Goal: Task Accomplishment & Management: Manage account settings

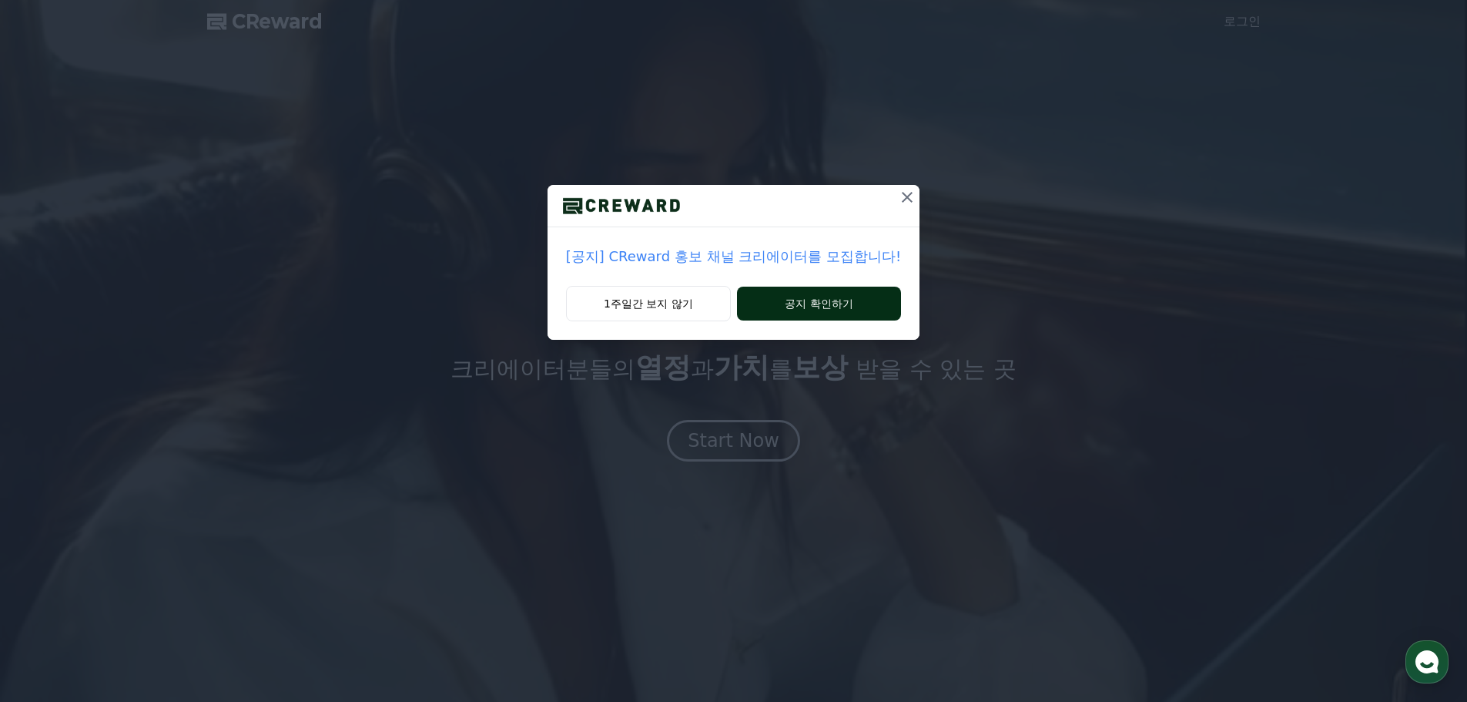
click at [837, 304] on button "공지 확인하기" at bounding box center [819, 304] width 164 height 34
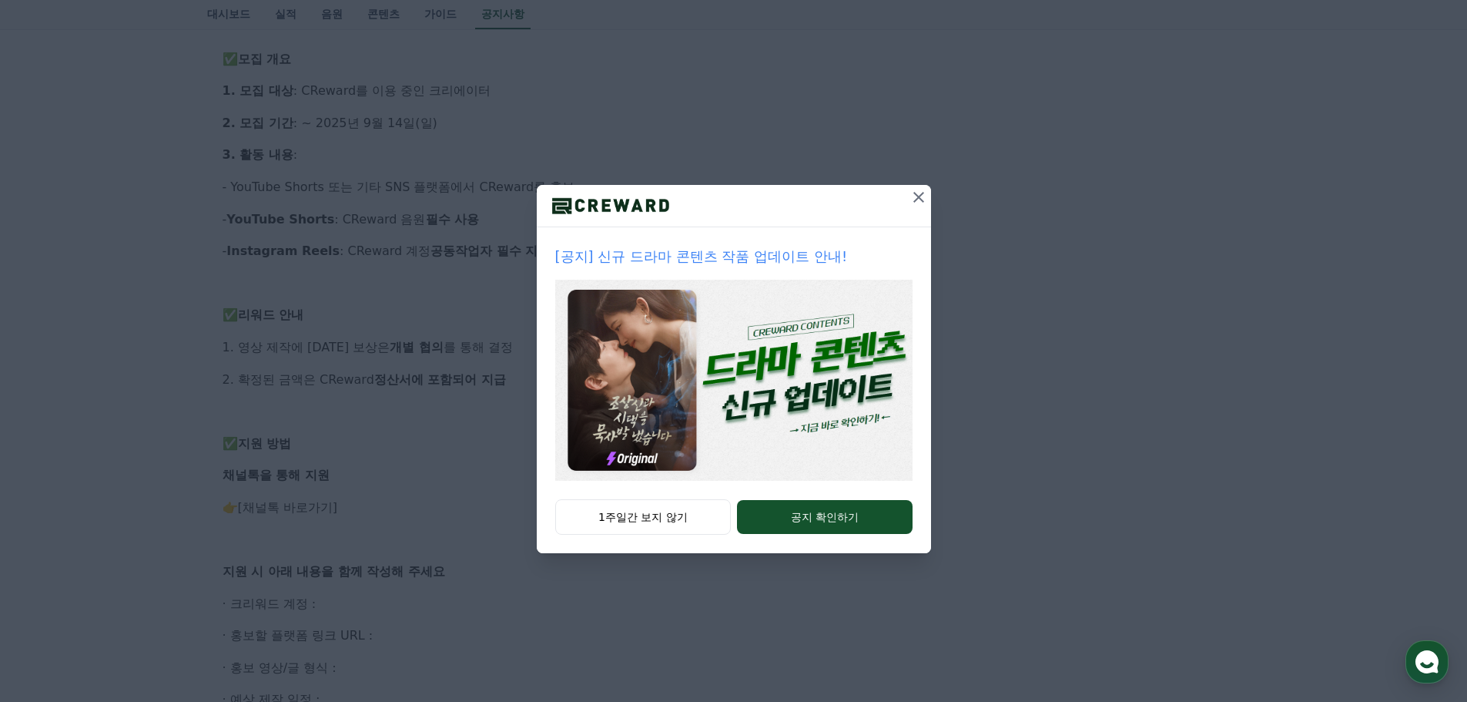
scroll to position [462, 0]
click at [813, 519] on button "공지 확인하기" at bounding box center [824, 517] width 175 height 34
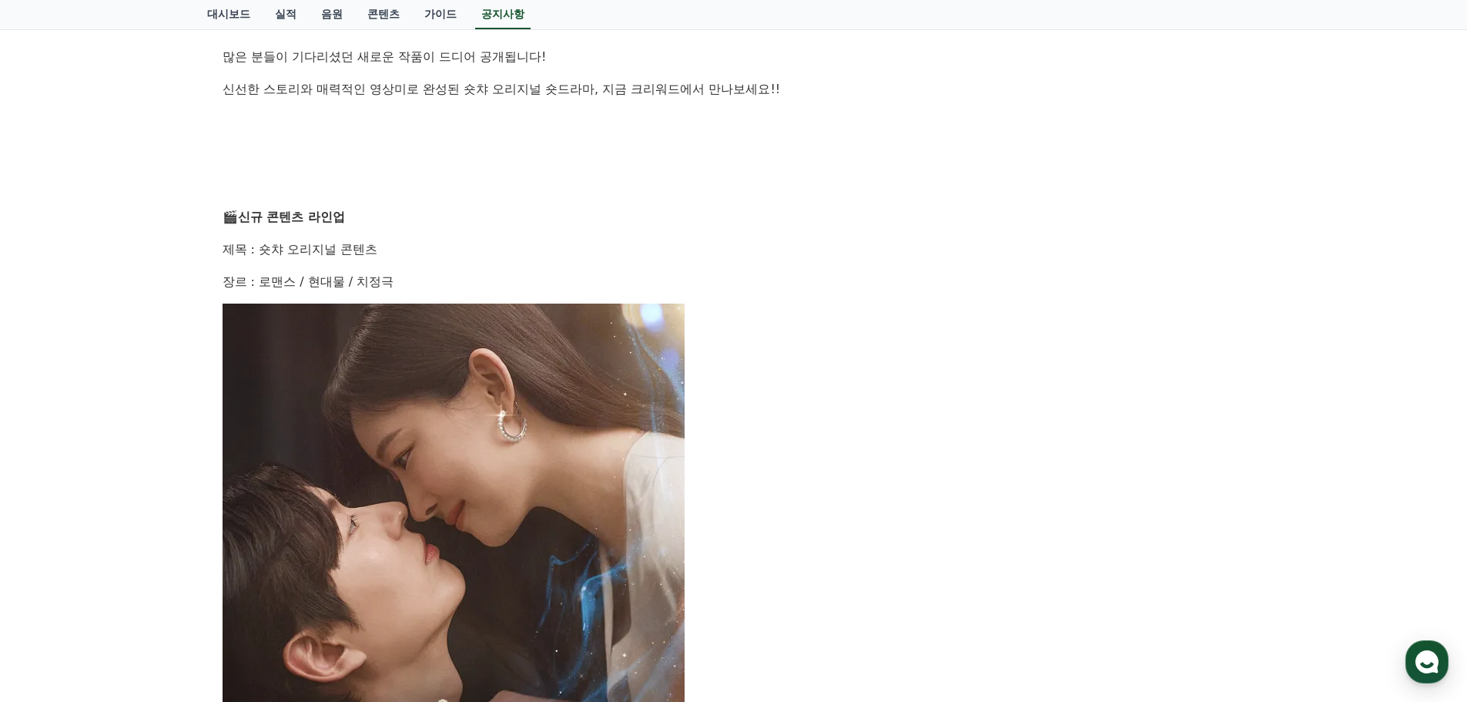
scroll to position [385, 0]
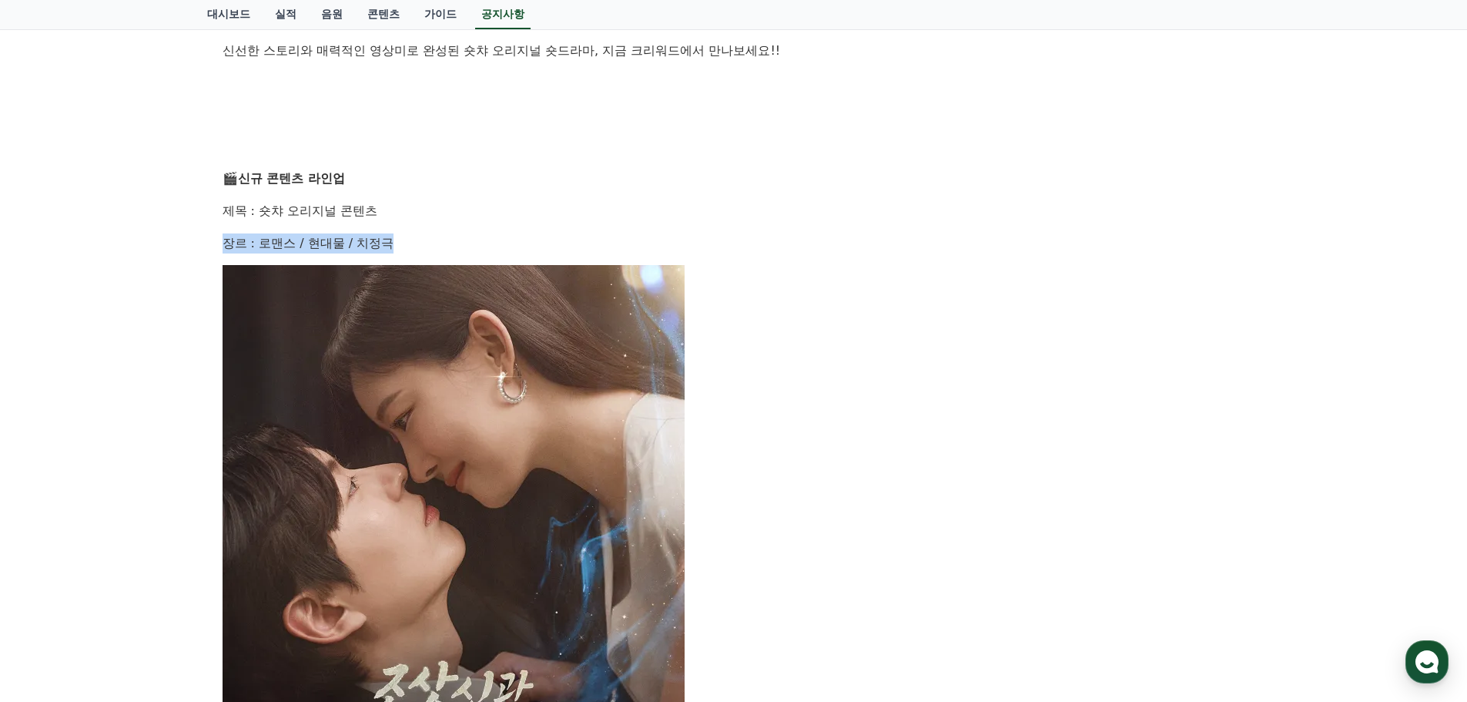
drag, startPoint x: 227, startPoint y: 242, endPoint x: 406, endPoint y: 242, distance: 178.7
click at [406, 242] on p "장르 : 로맨스 / 현대물 / 치정극" at bounding box center [734, 243] width 1023 height 20
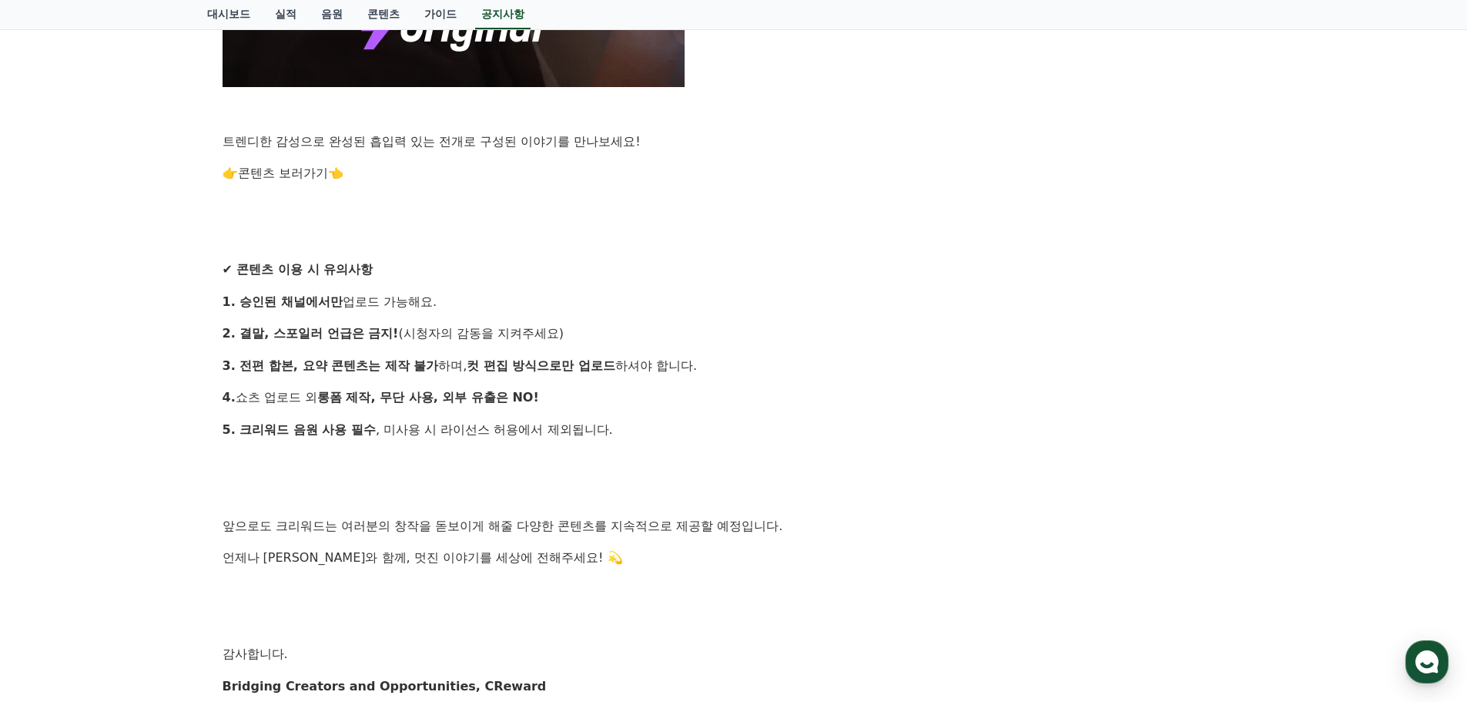
scroll to position [1387, 0]
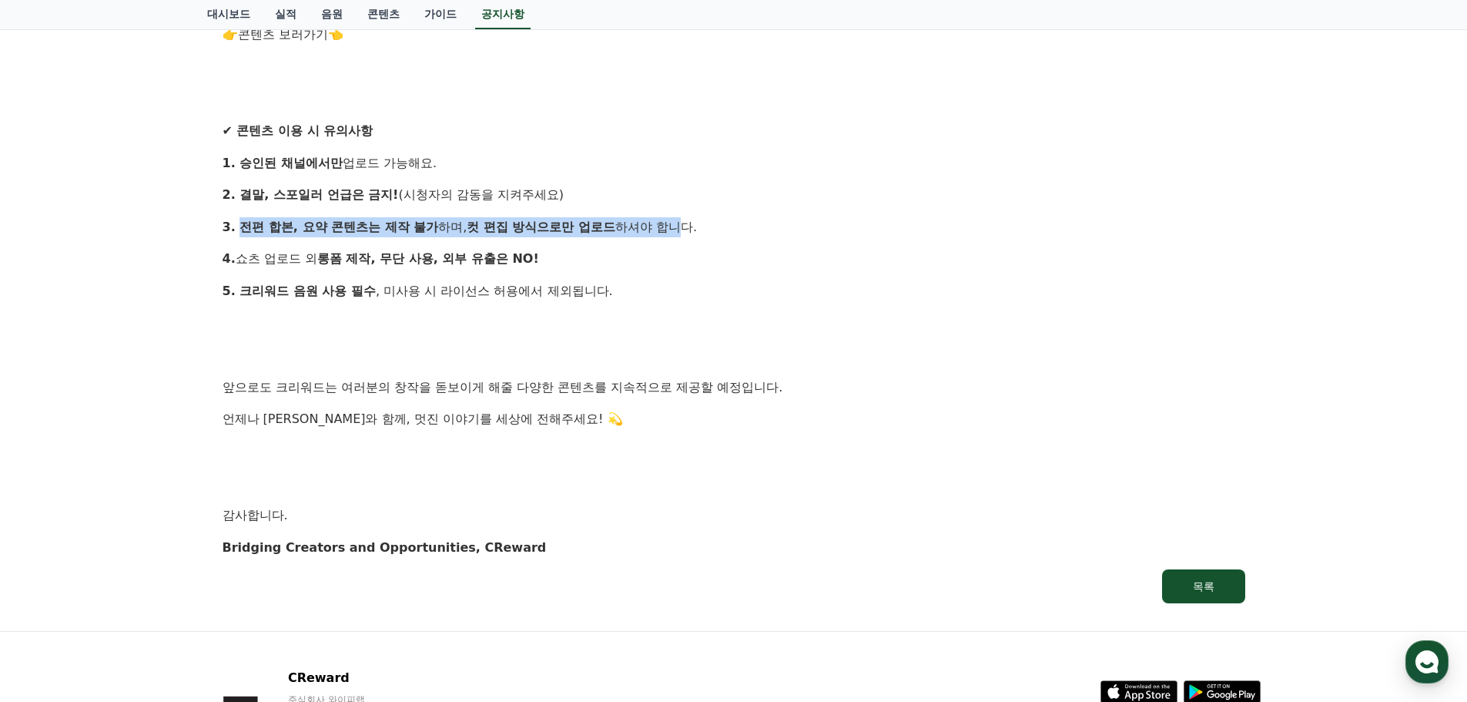
drag, startPoint x: 240, startPoint y: 221, endPoint x: 679, endPoint y: 233, distance: 439.2
click at [679, 233] on p "3. 전편 합본, 요약 콘텐츠는 제작 불가 하며, 컷 편집 방식으로만 업로드 하셔야 합니다." at bounding box center [734, 227] width 1023 height 20
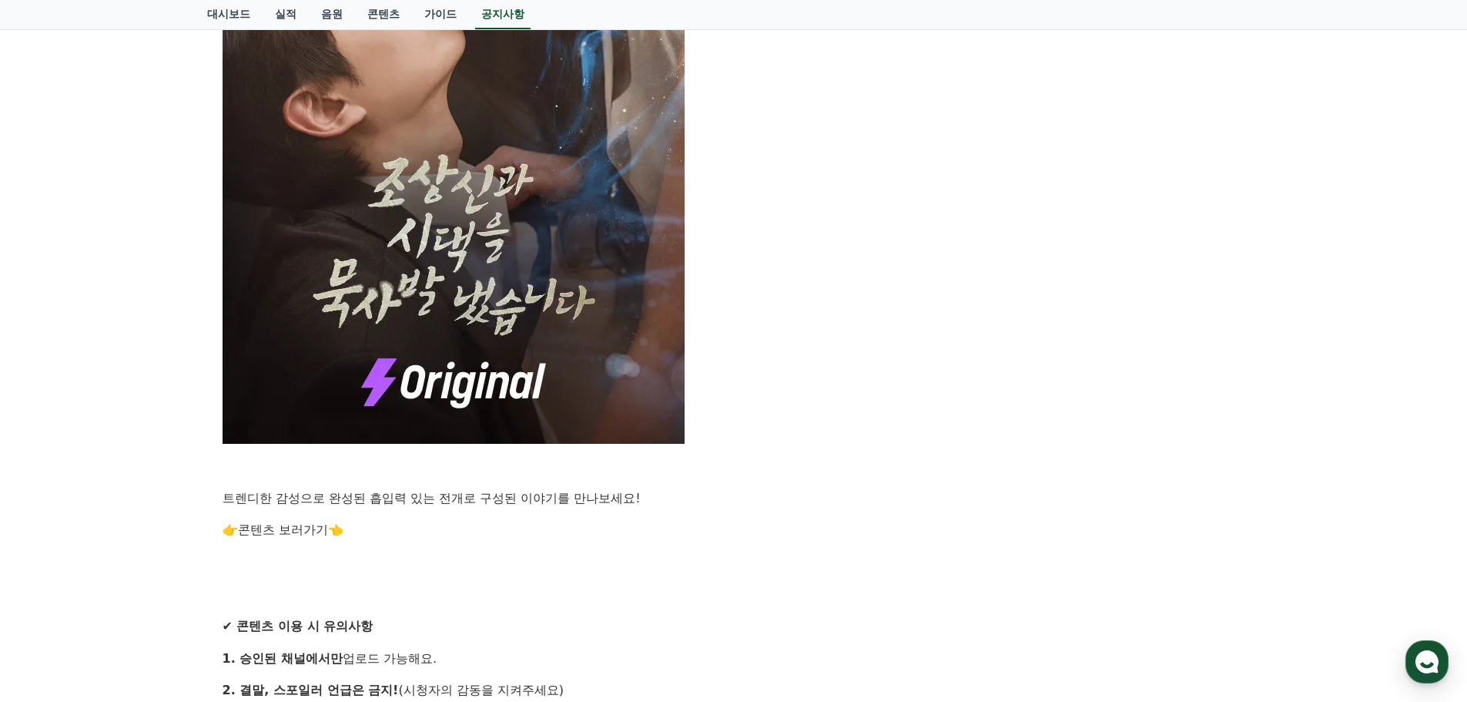
scroll to position [1122, 0]
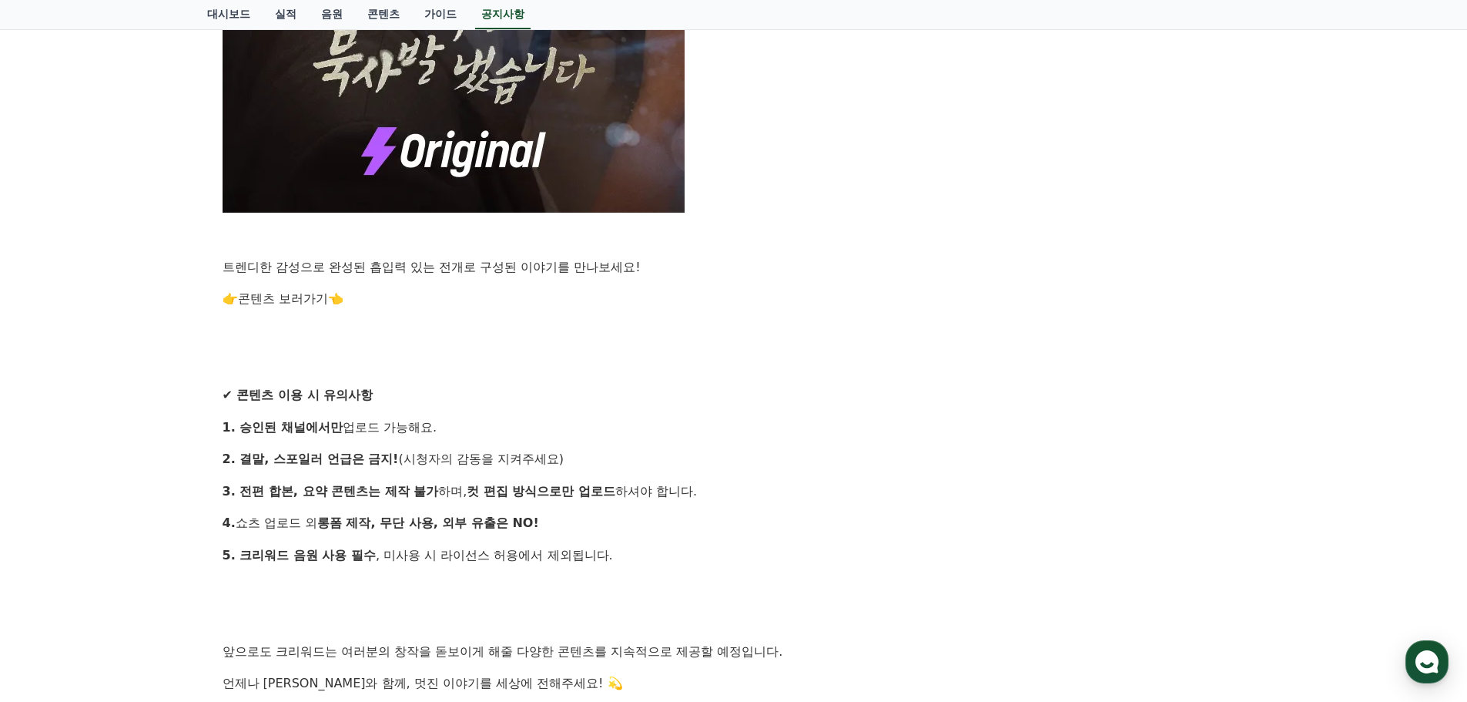
click at [293, 298] on link "콘텐츠 보러가기" at bounding box center [283, 298] width 90 height 15
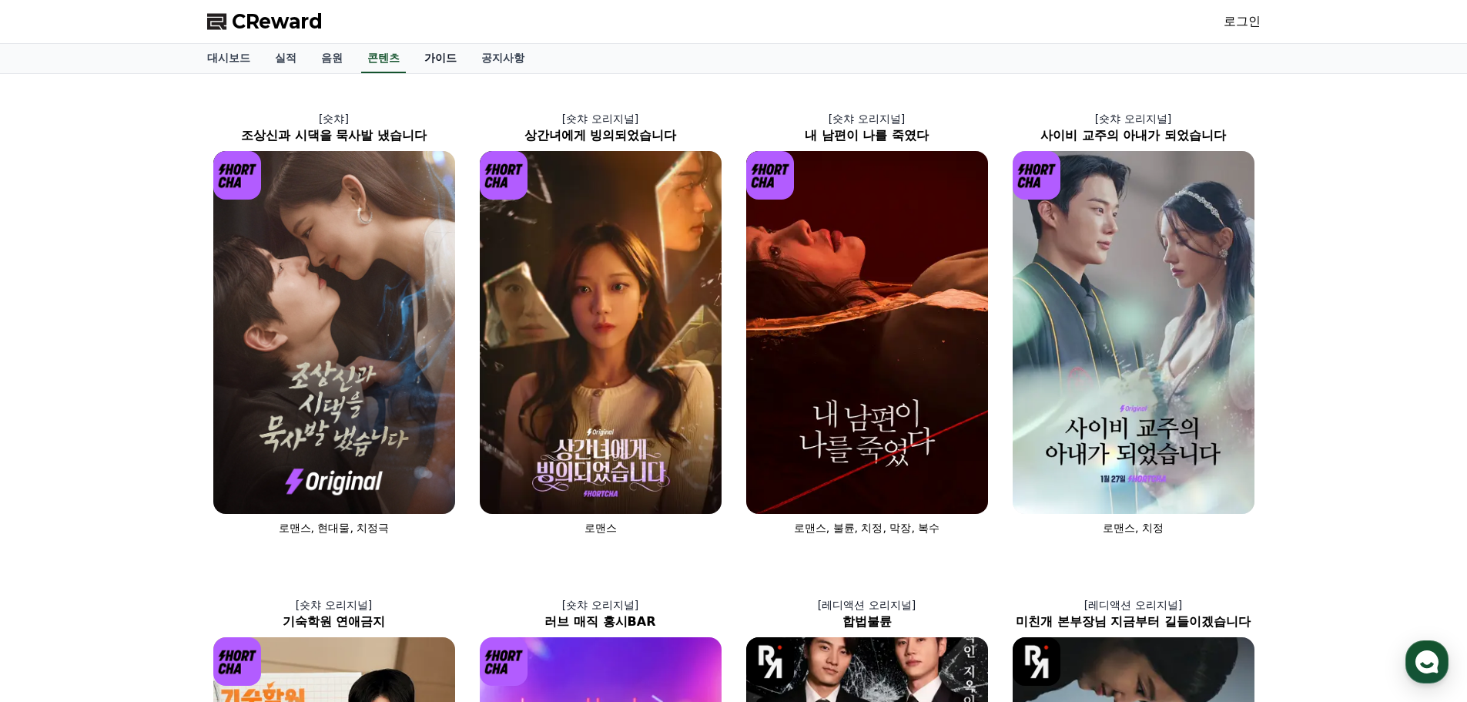
click at [445, 62] on link "가이드" at bounding box center [440, 58] width 57 height 29
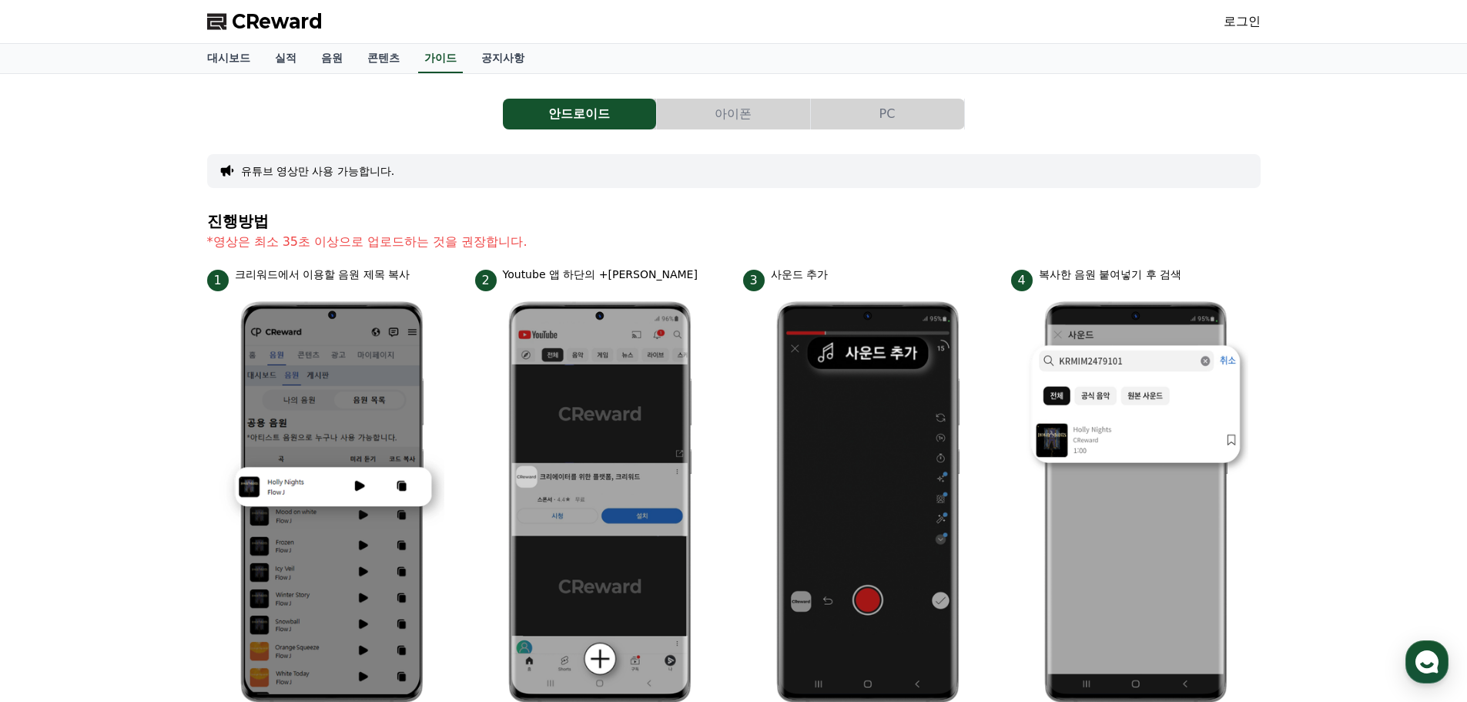
click at [907, 118] on button "PC" at bounding box center [887, 114] width 153 height 31
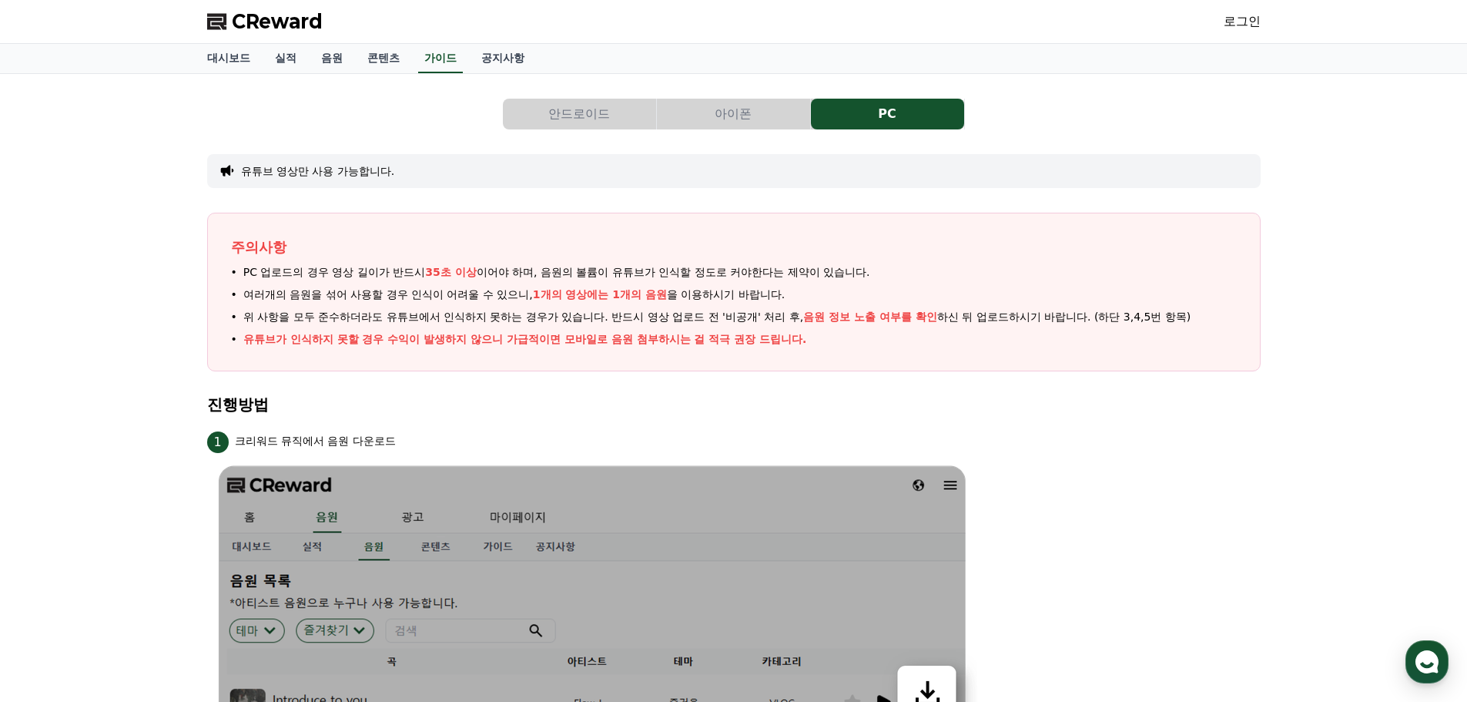
click at [297, 23] on span "CReward" at bounding box center [277, 21] width 91 height 25
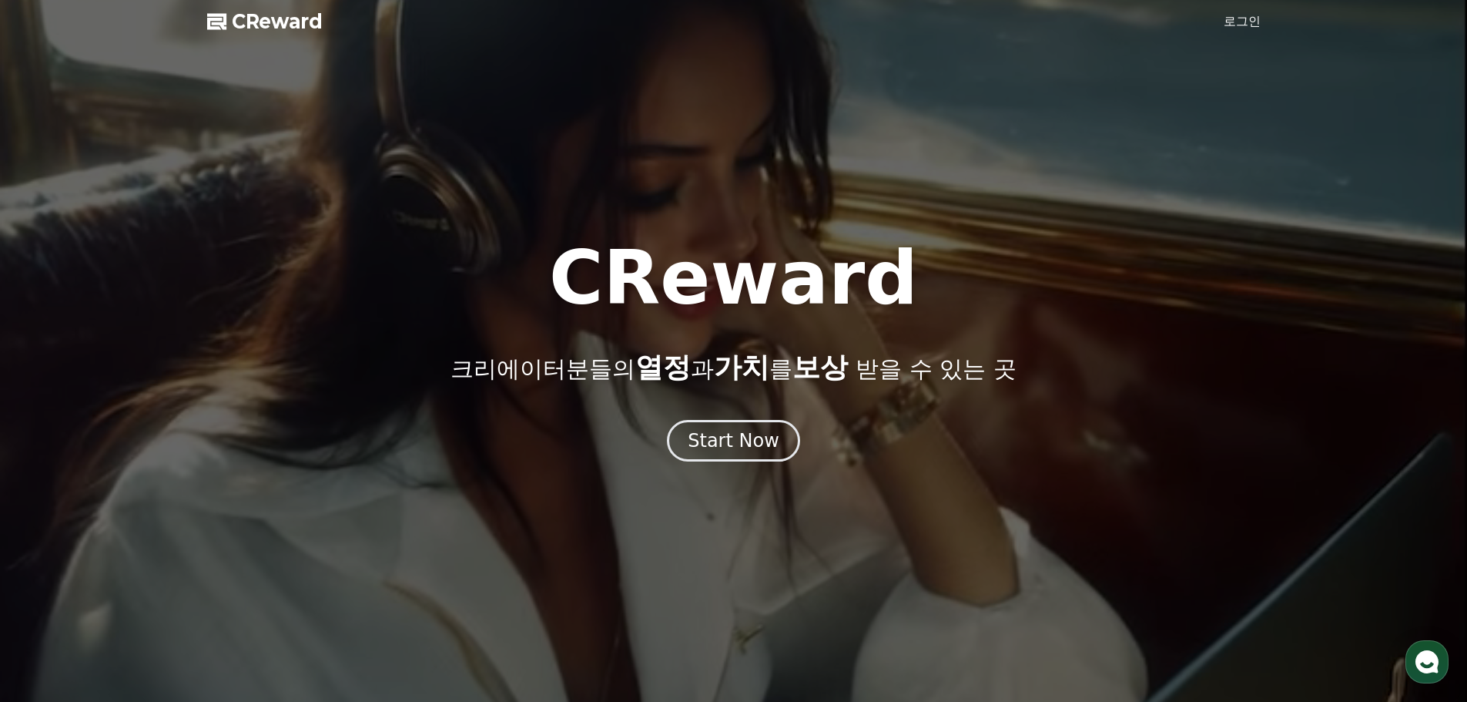
click at [1243, 26] on link "로그인" at bounding box center [1242, 21] width 37 height 18
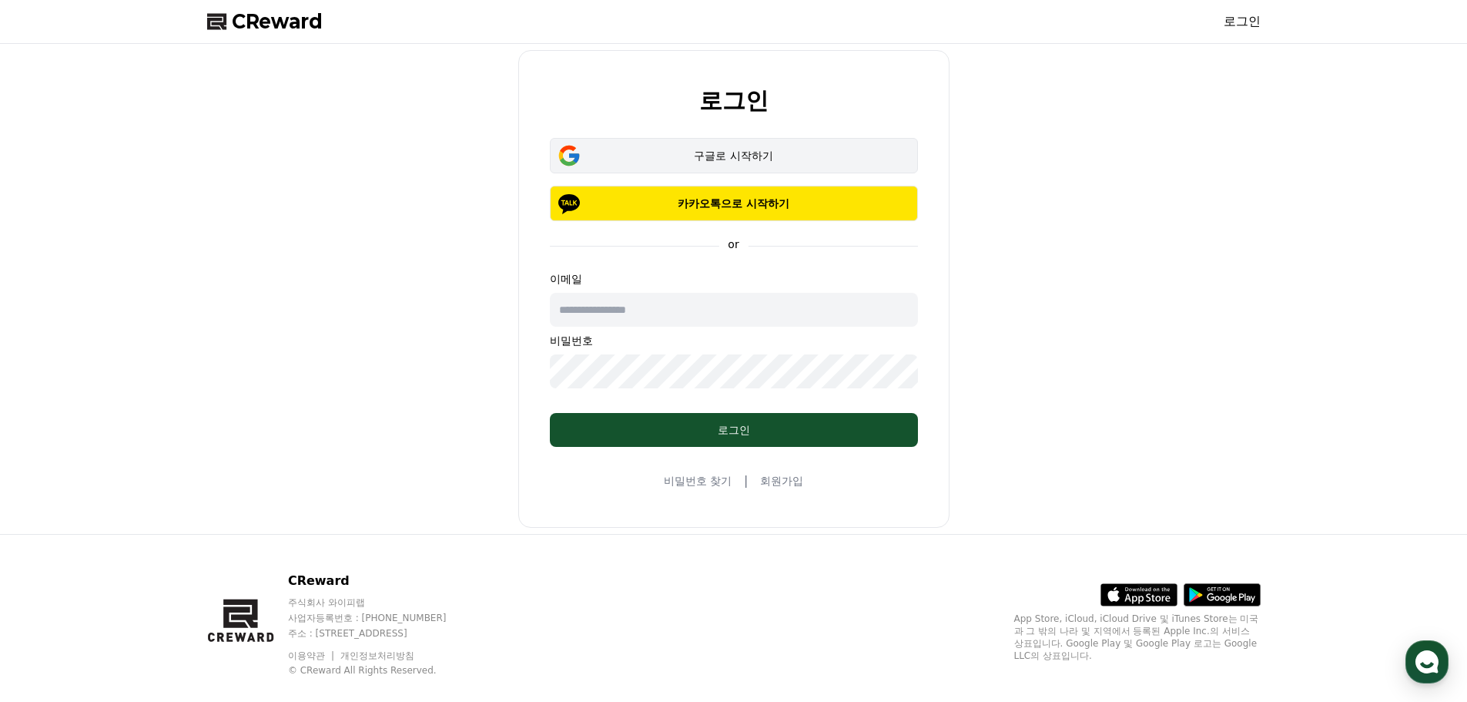
click at [739, 156] on div "구글로 시작하기" at bounding box center [734, 155] width 324 height 15
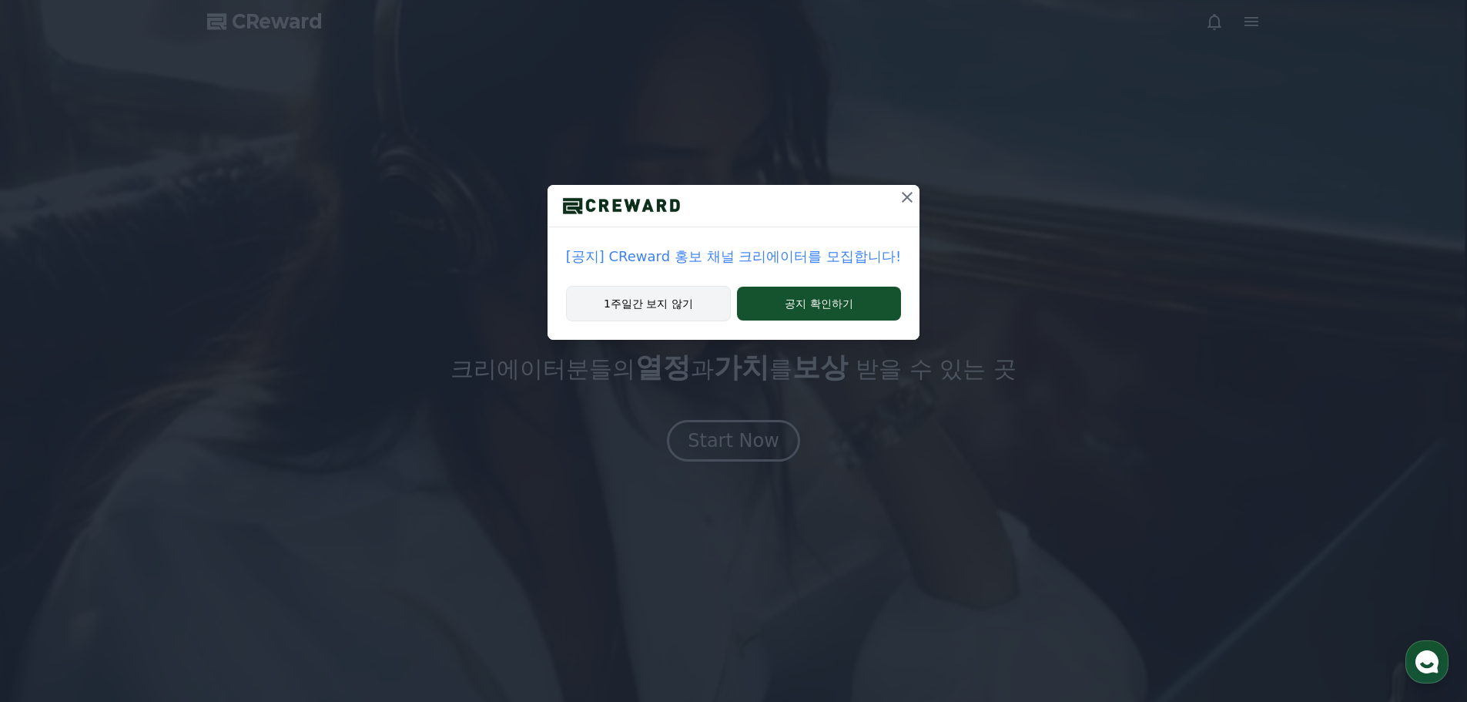
click at [666, 300] on button "1주일간 보지 않기" at bounding box center [648, 303] width 165 height 35
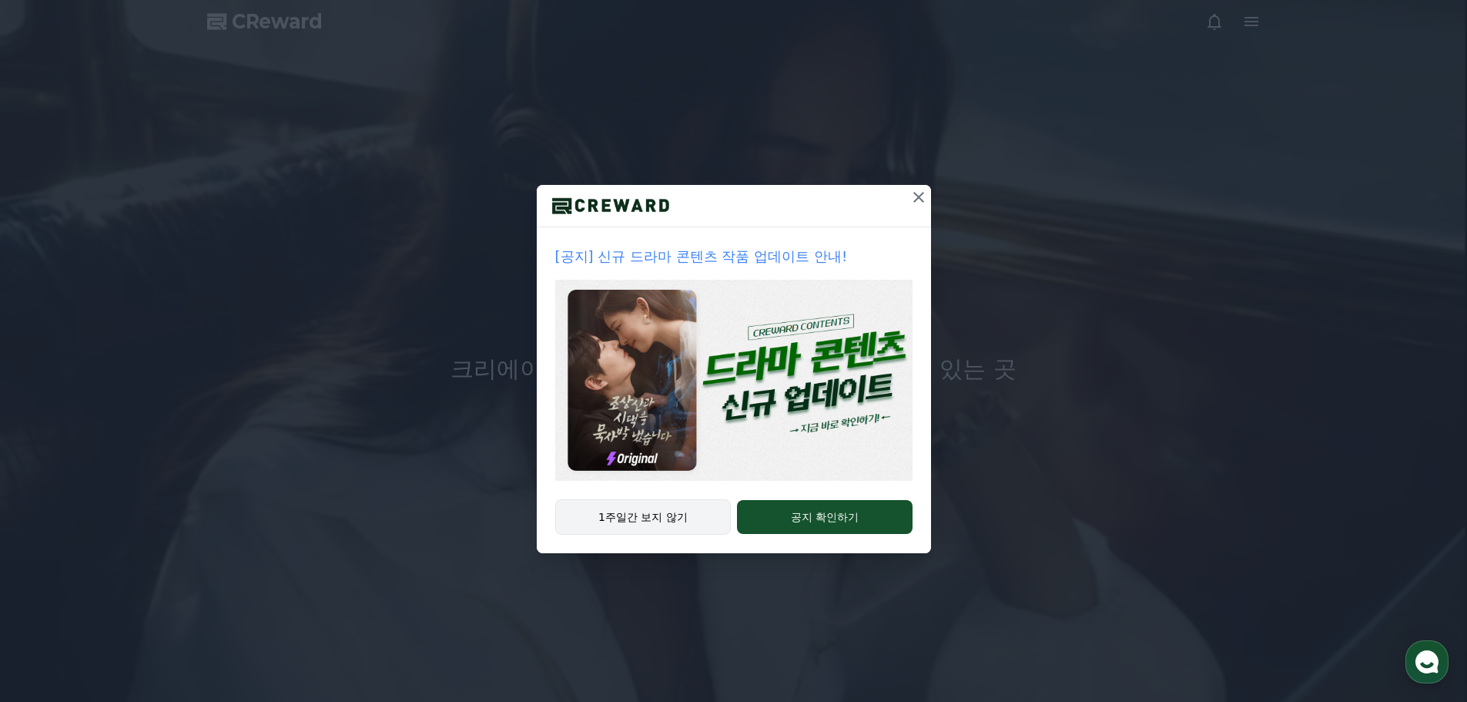
click at [681, 518] on button "1주일간 보지 않기" at bounding box center [643, 516] width 176 height 35
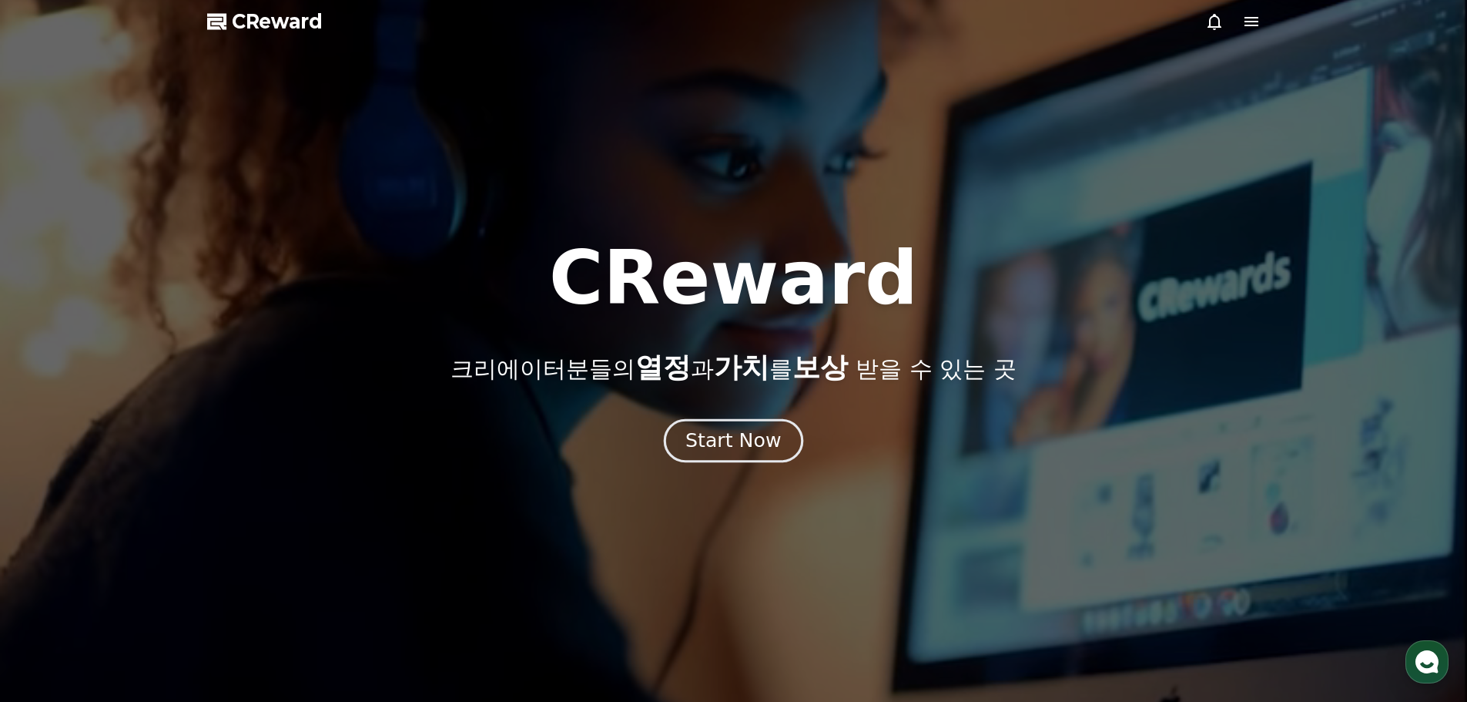
click at [753, 444] on div "Start Now" at bounding box center [734, 441] width 96 height 26
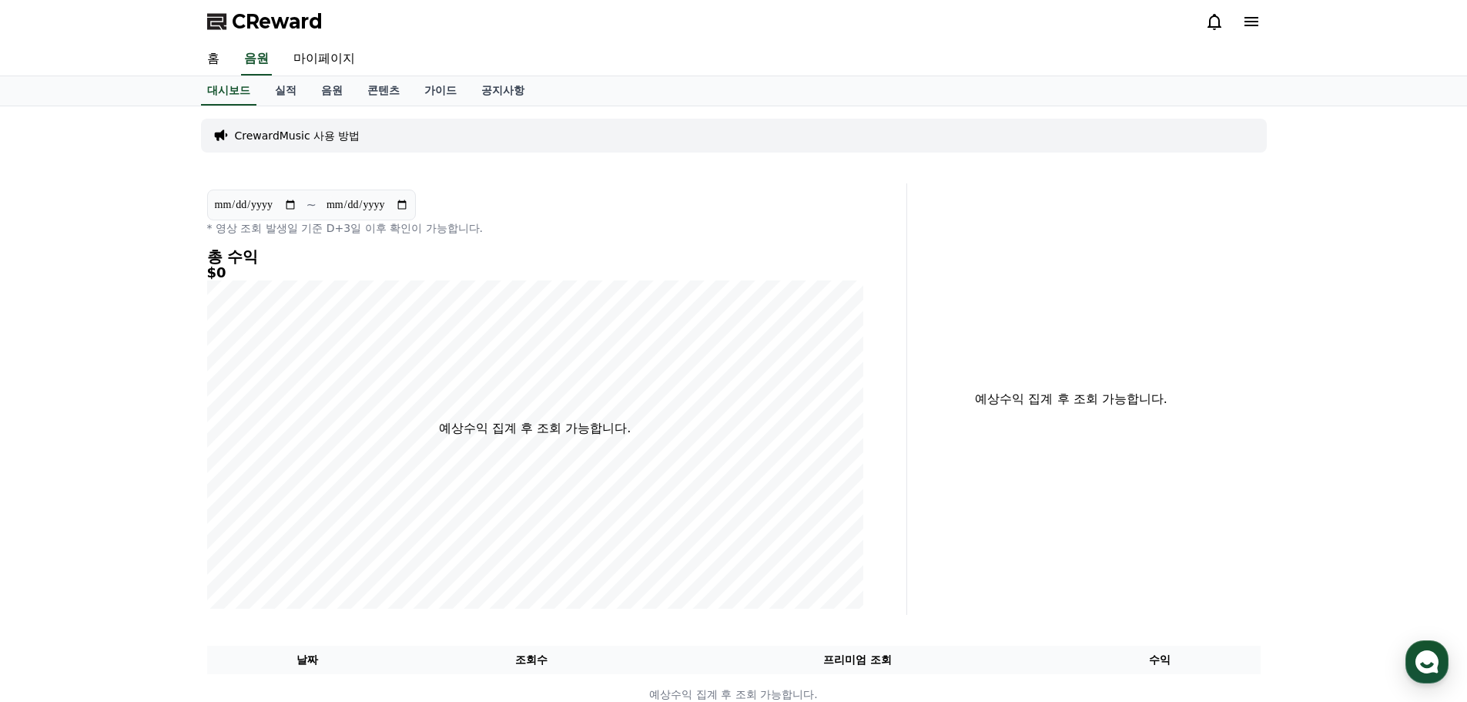
click at [330, 137] on p "CrewardMusic 사용 방법" at bounding box center [298, 135] width 126 height 15
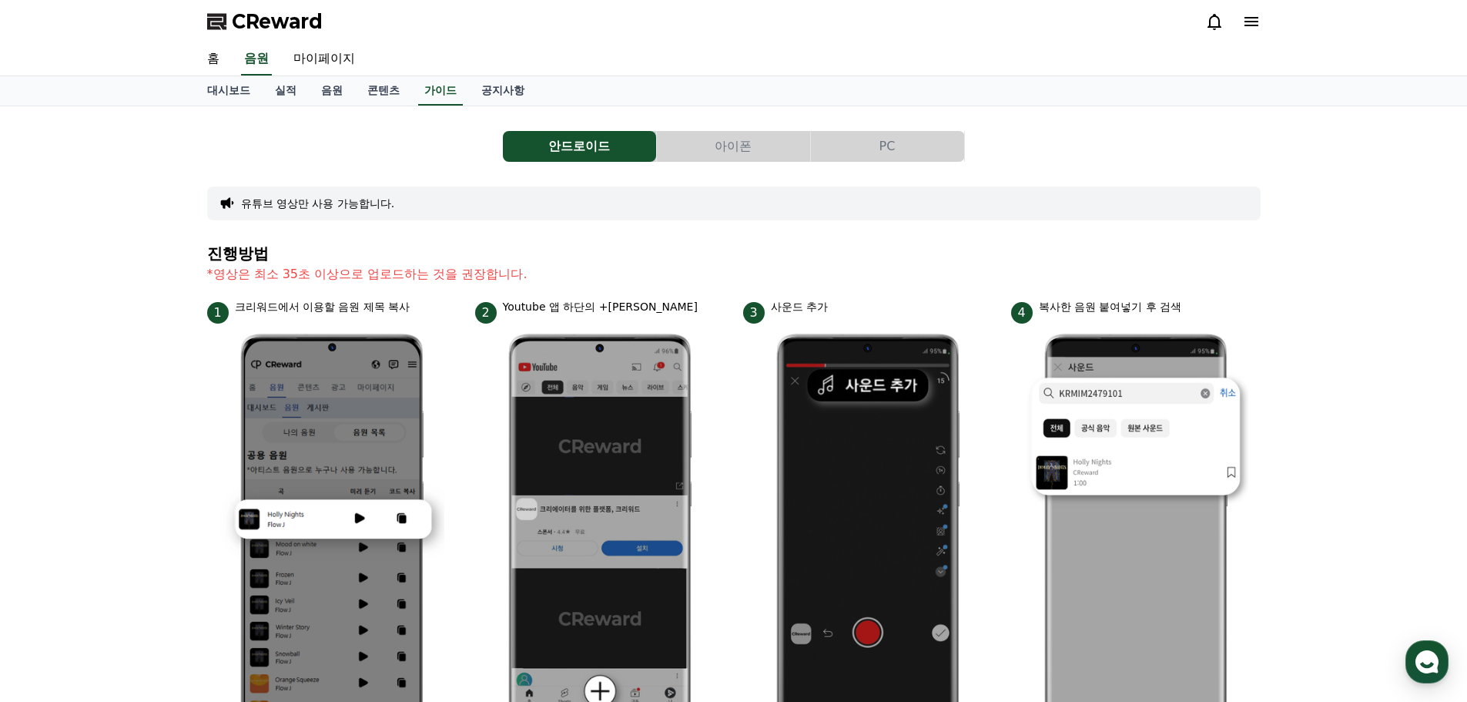
click at [891, 149] on button "PC" at bounding box center [887, 146] width 153 height 31
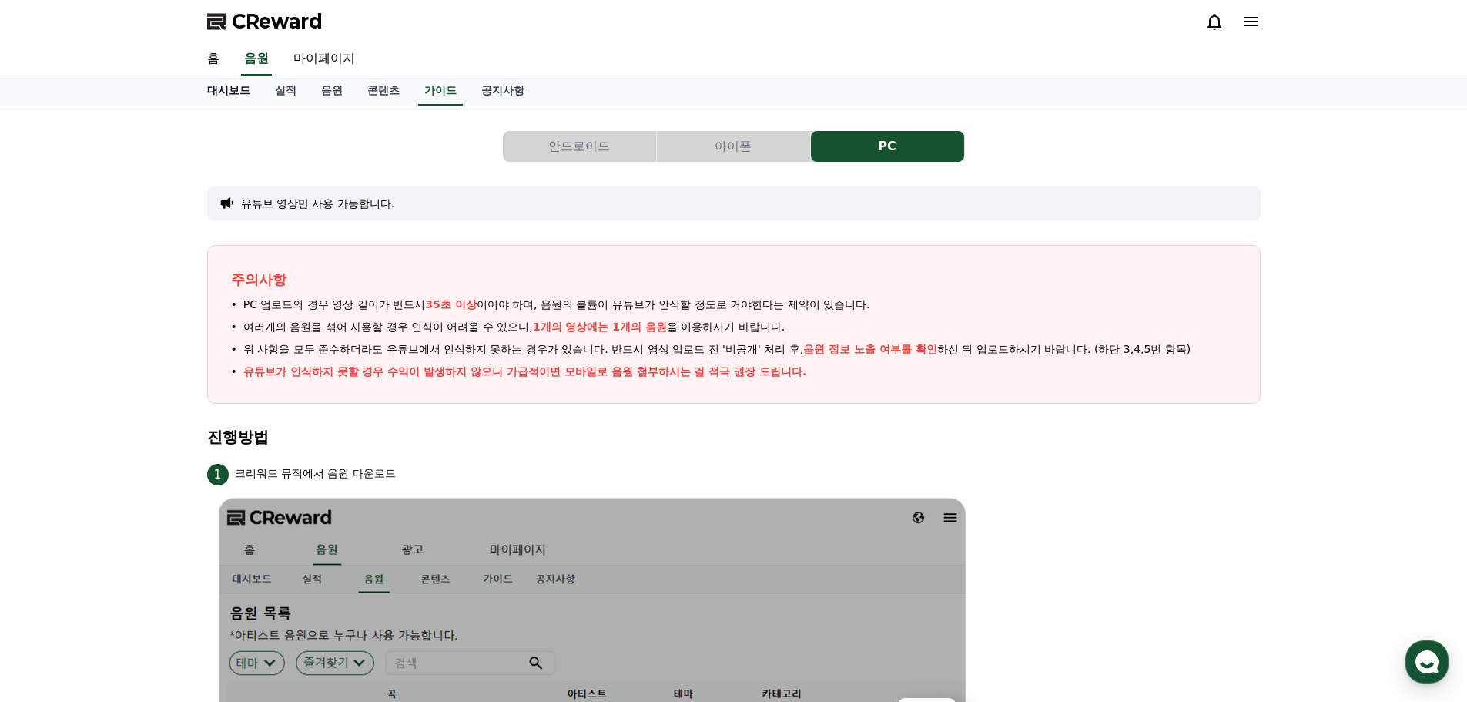
click at [234, 92] on link "대시보드" at bounding box center [229, 90] width 68 height 29
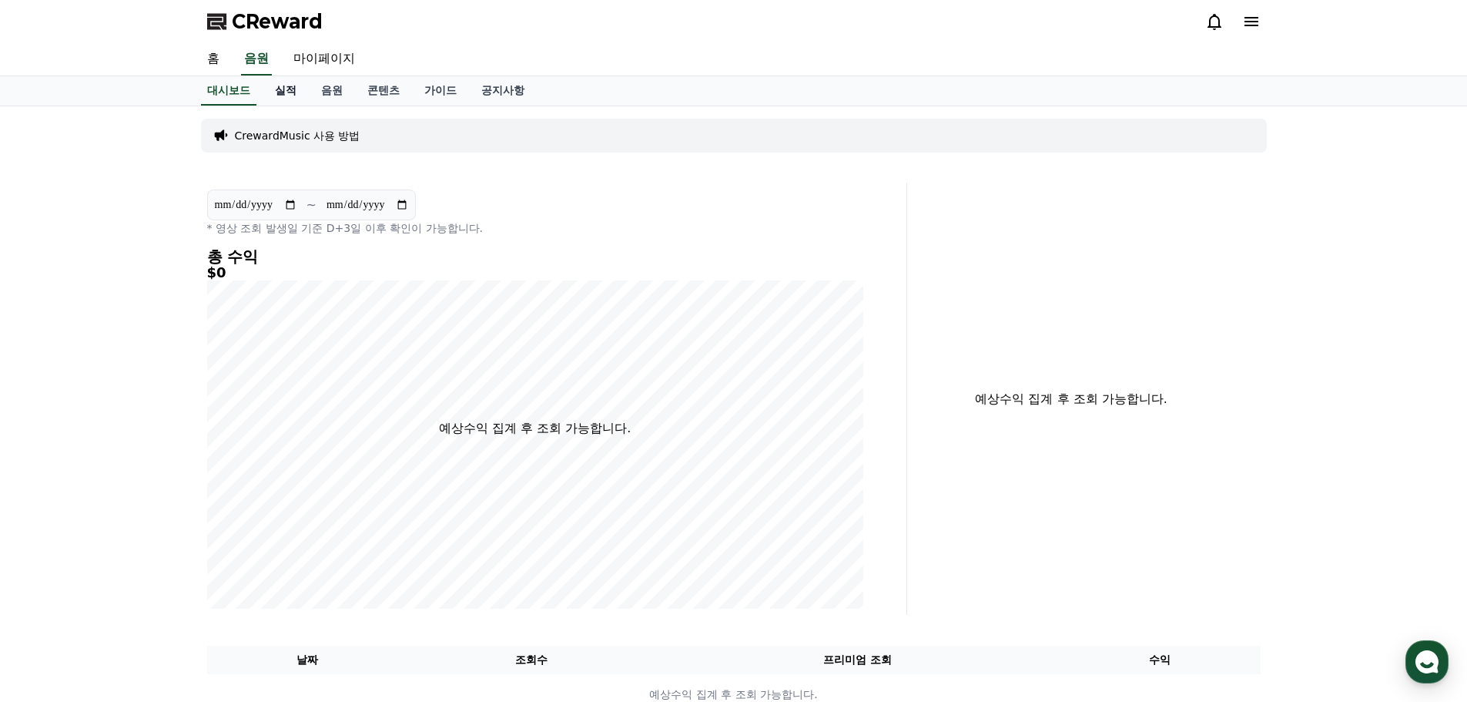
click at [290, 92] on link "실적" at bounding box center [286, 90] width 46 height 29
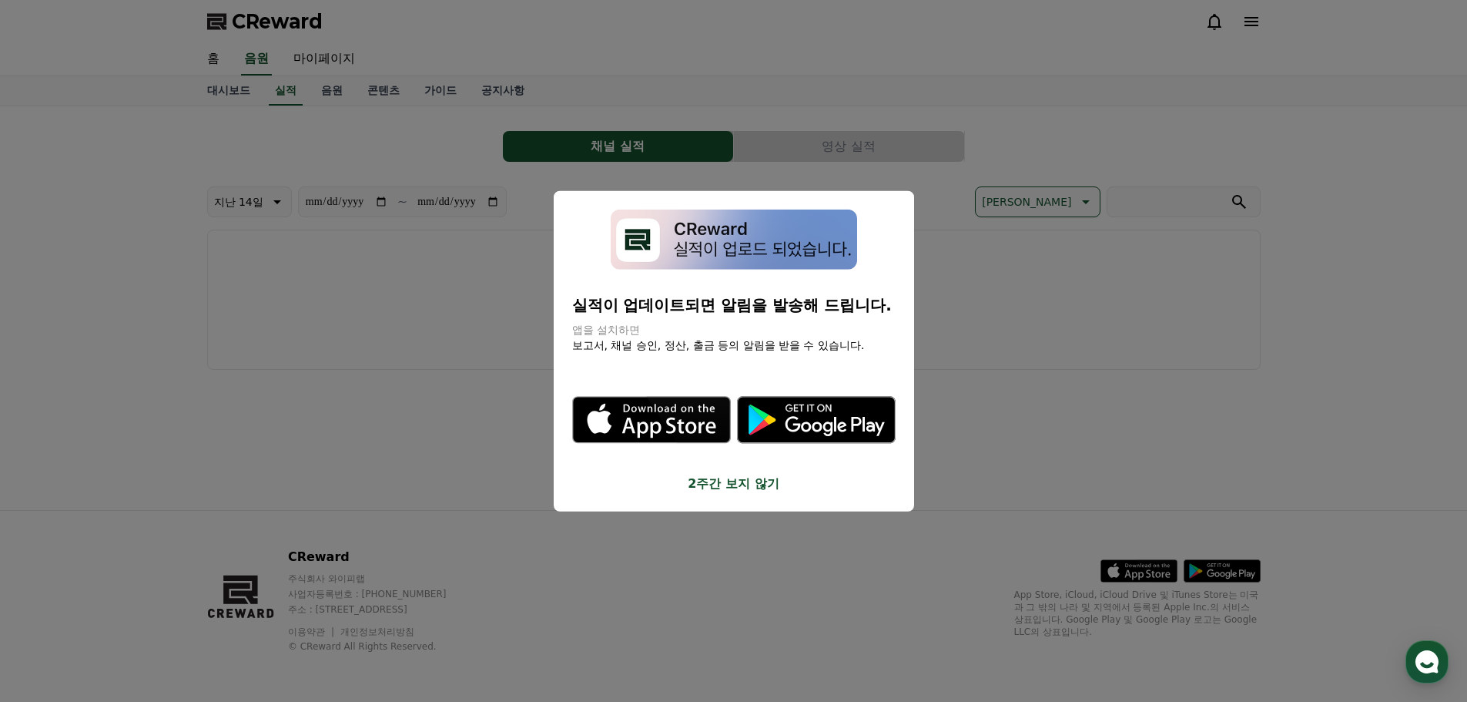
click at [728, 484] on button "2주간 보지 않기" at bounding box center [734, 484] width 324 height 18
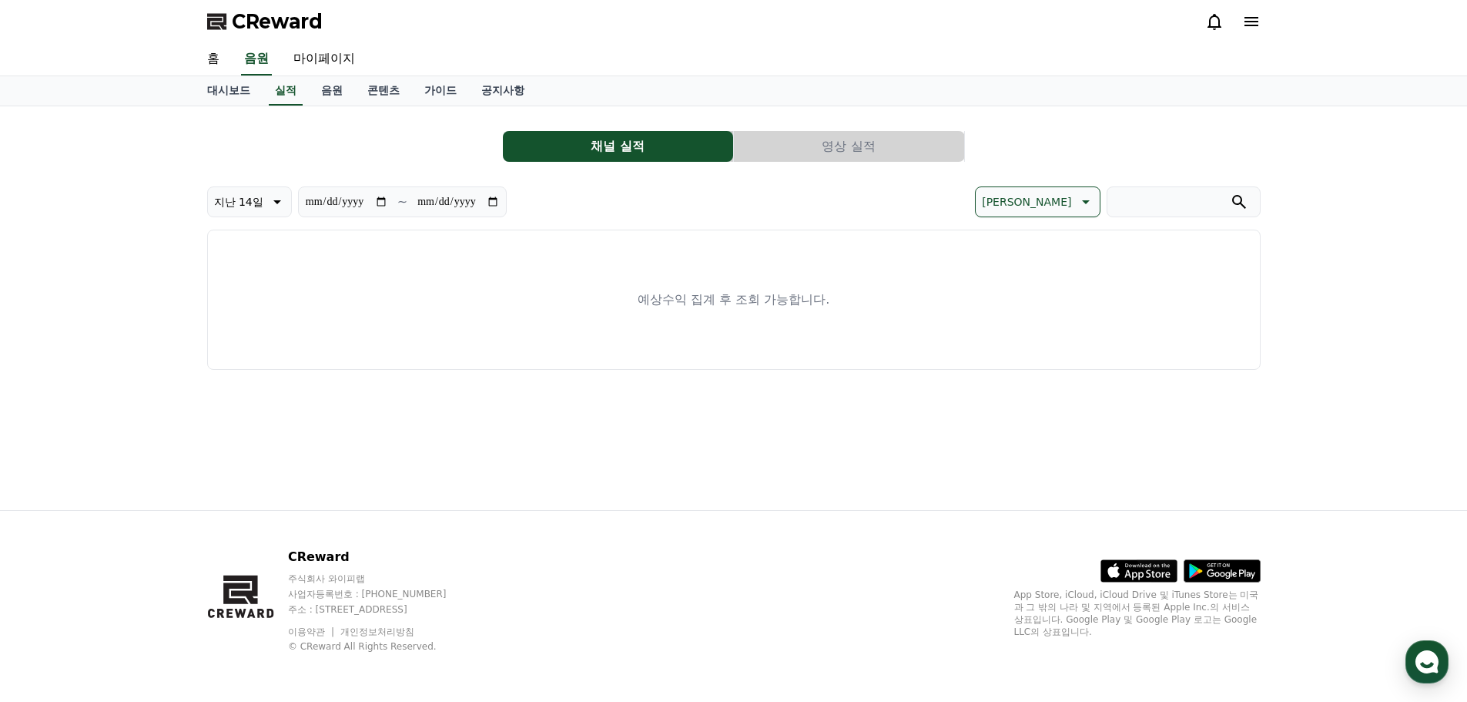
click at [861, 153] on button "영상 실적" at bounding box center [849, 146] width 230 height 31
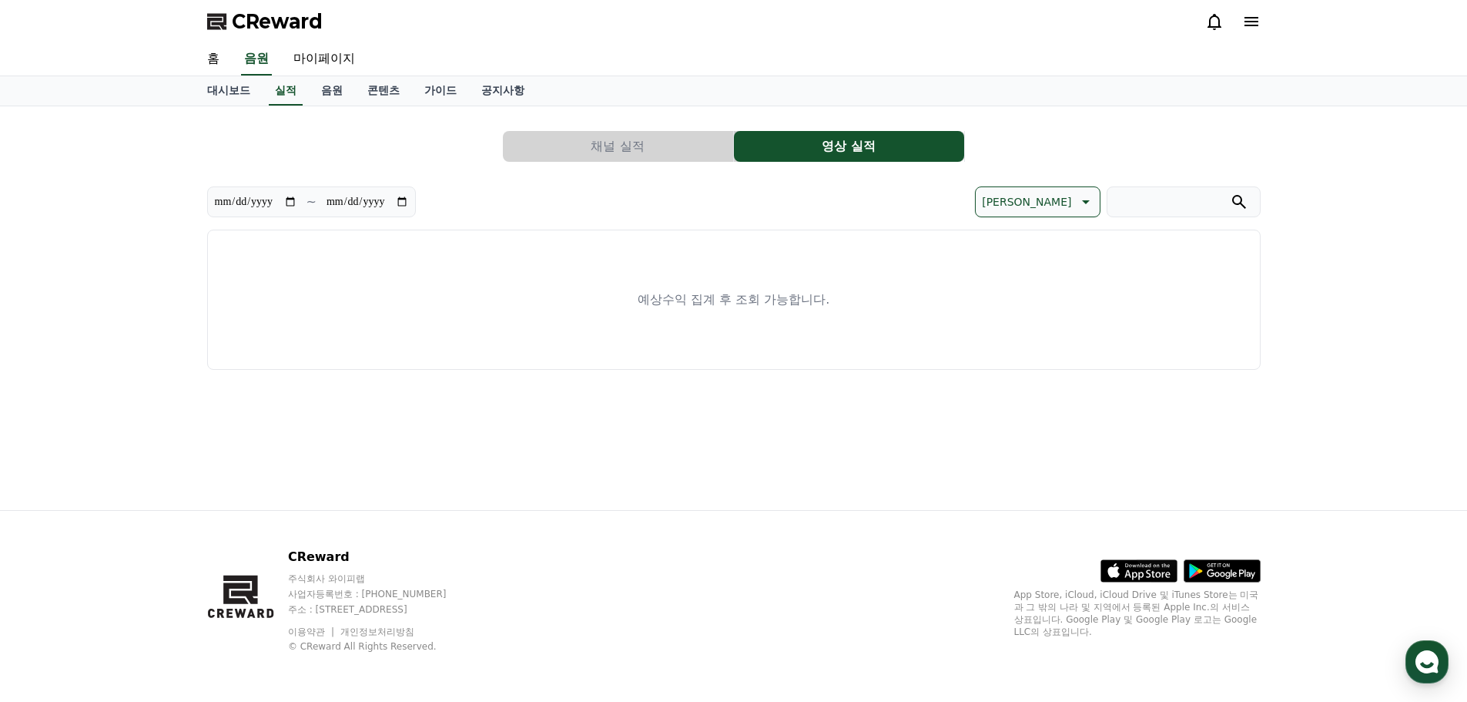
click at [659, 156] on button "채널 실적" at bounding box center [618, 146] width 230 height 31
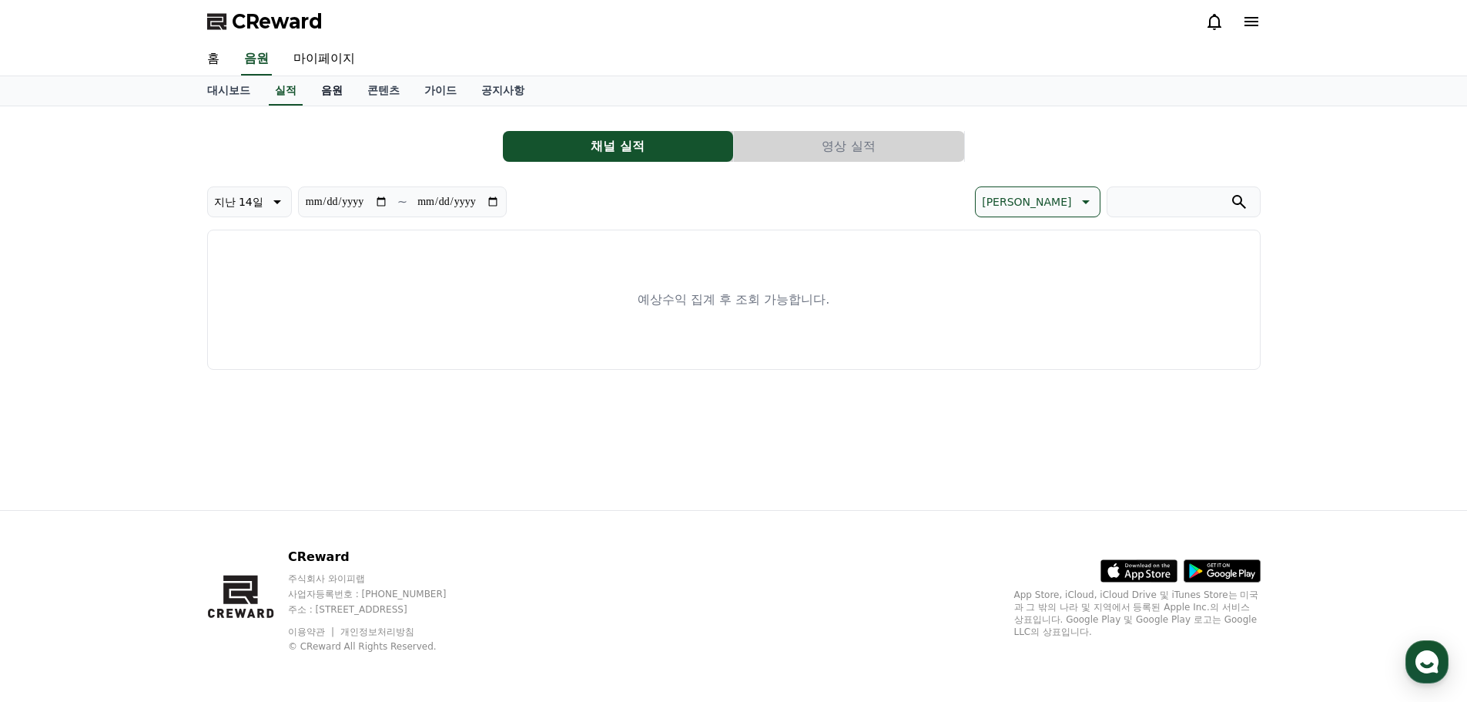
click at [334, 91] on link "음원" at bounding box center [332, 90] width 46 height 29
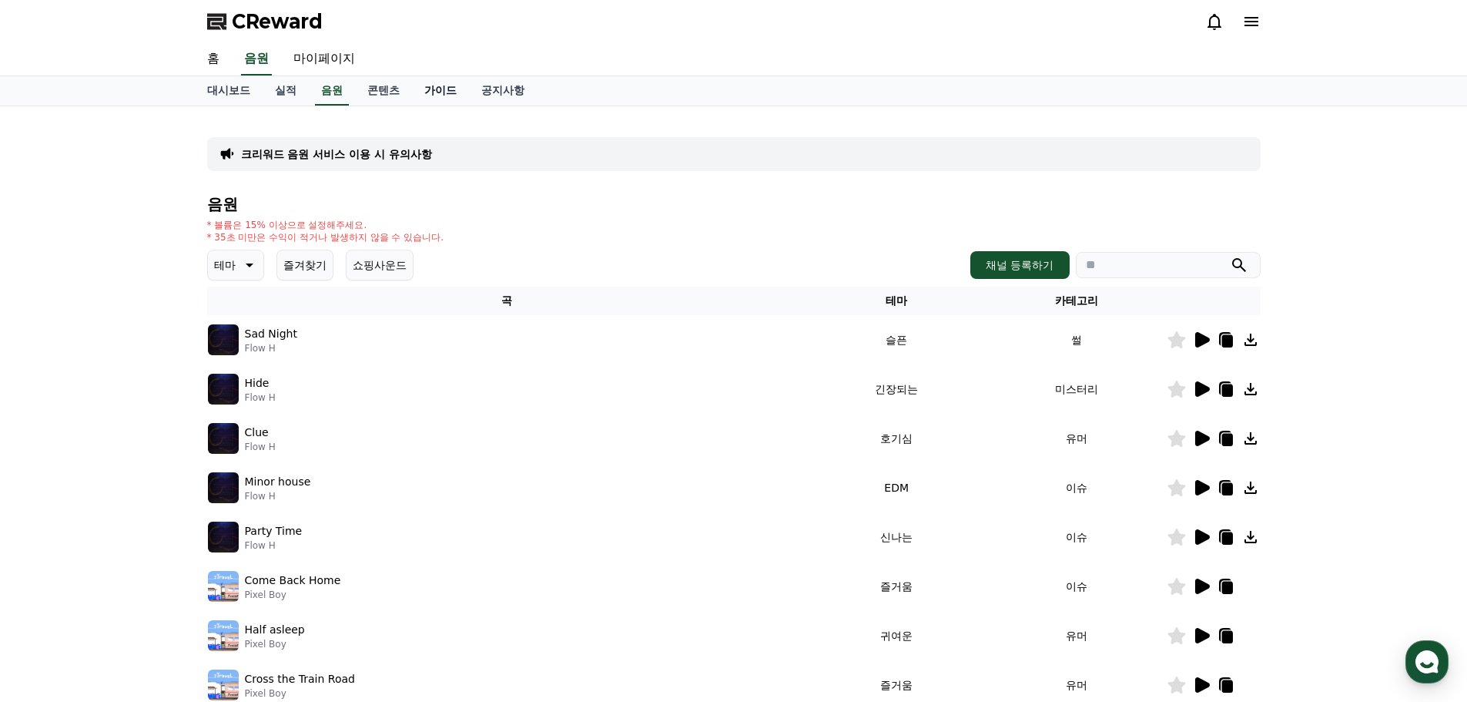
click at [441, 93] on link "가이드" at bounding box center [440, 90] width 57 height 29
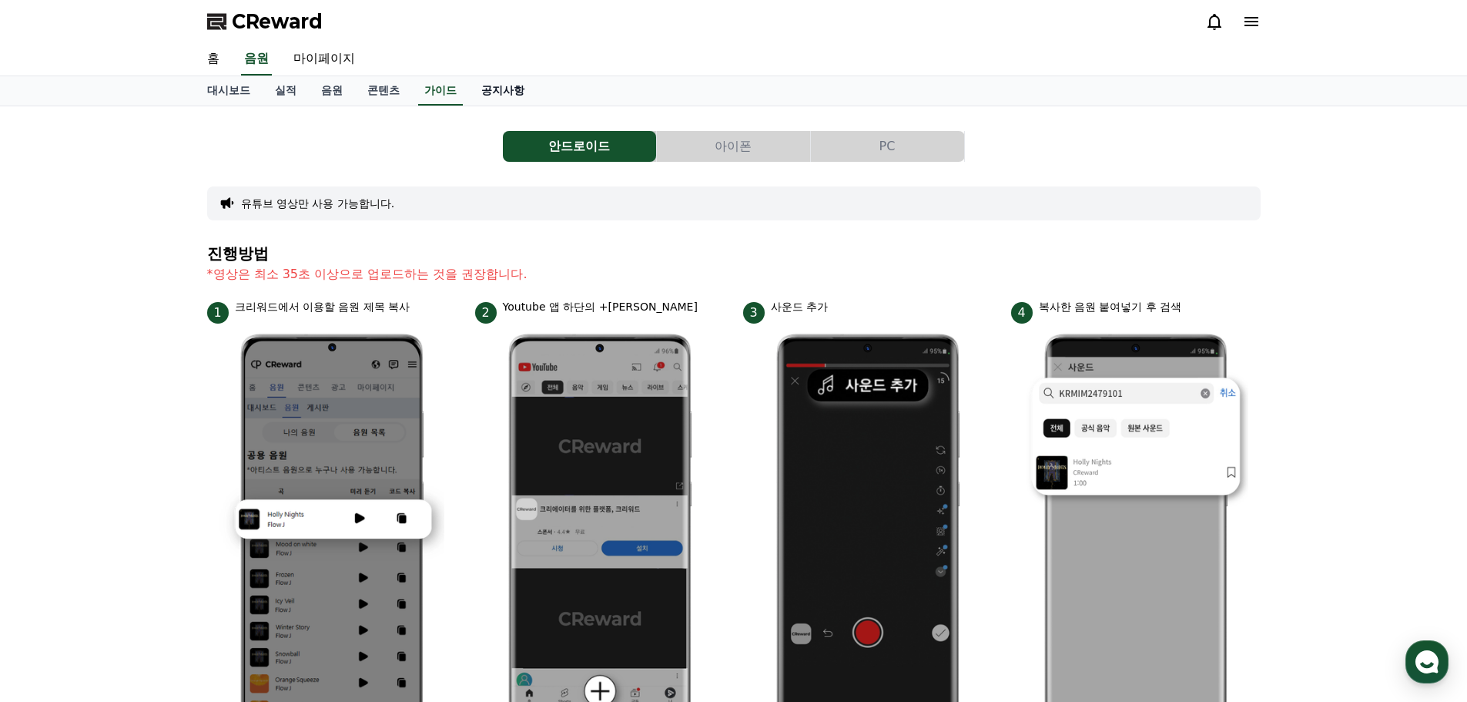
click at [500, 94] on link "공지사항" at bounding box center [503, 90] width 68 height 29
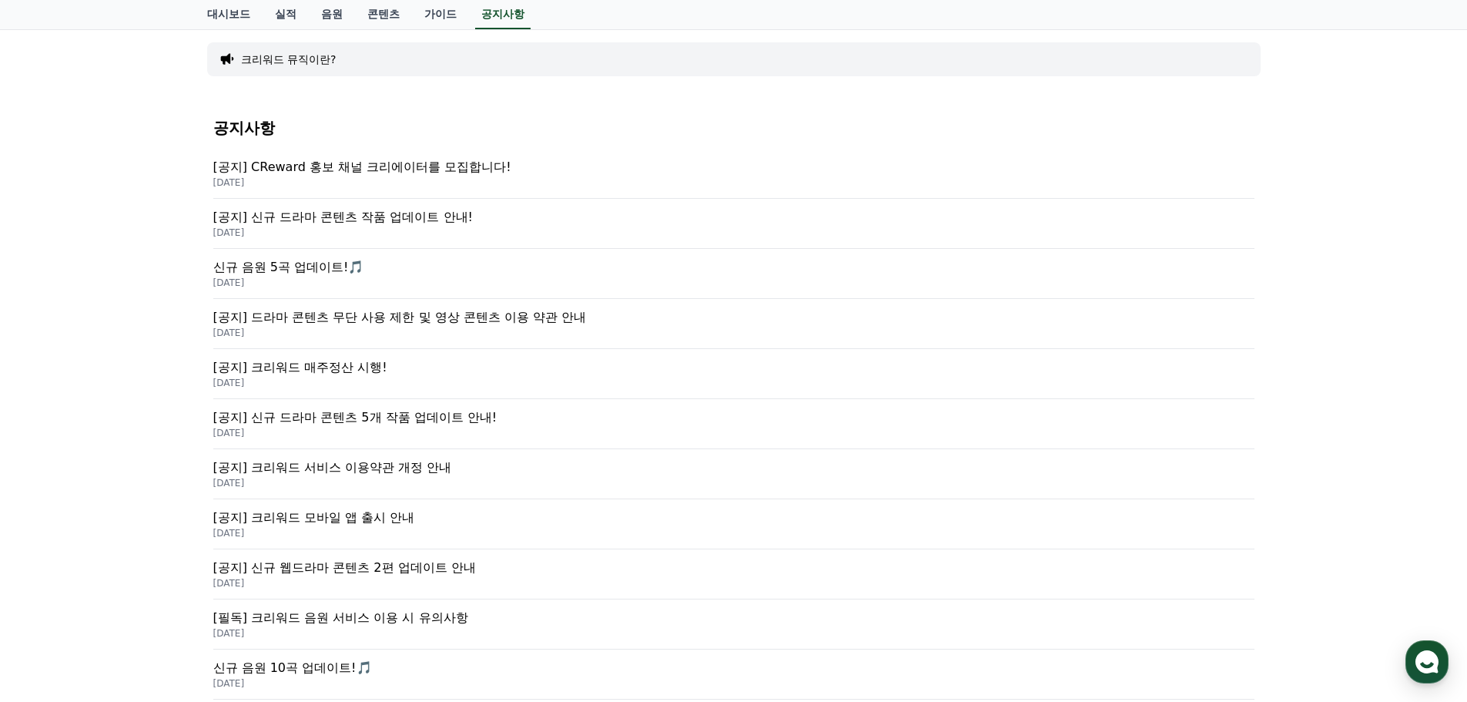
scroll to position [154, 0]
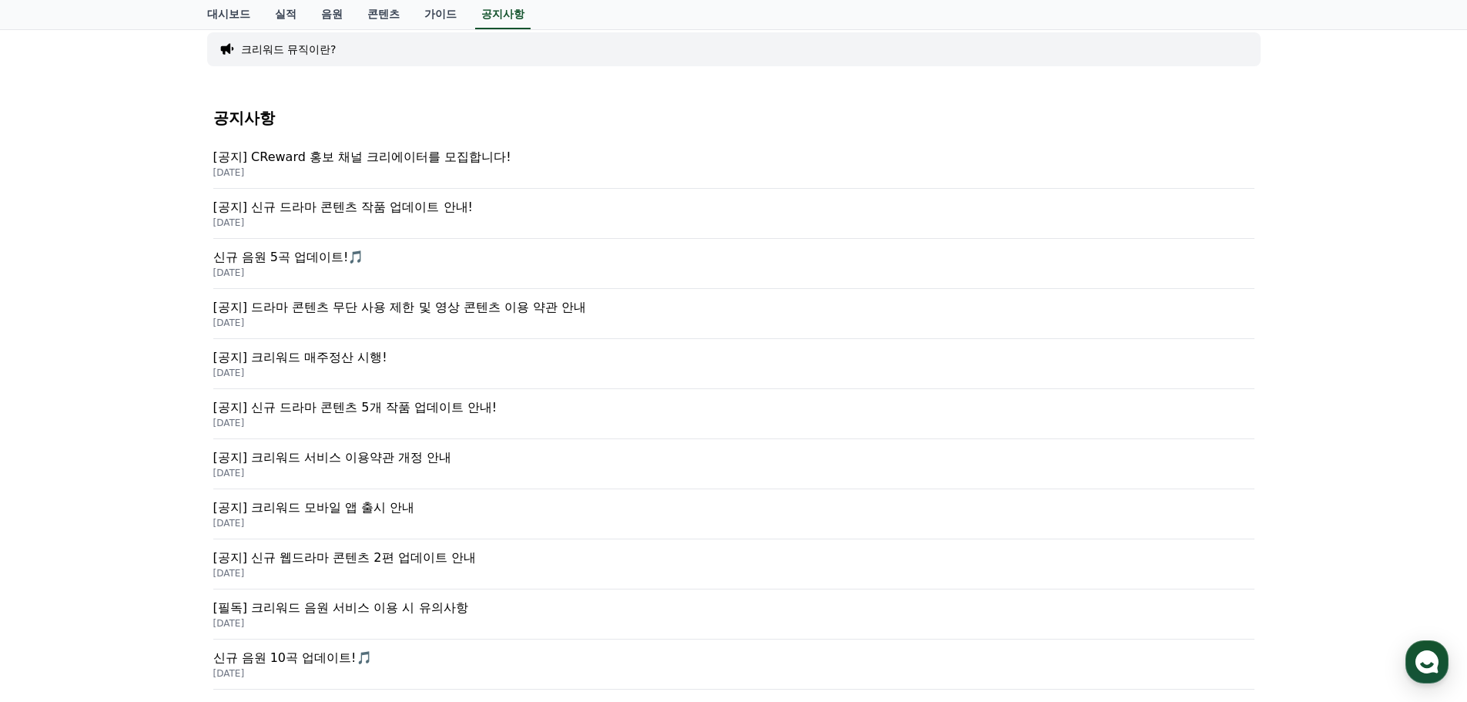
click at [412, 160] on p "[공지] CReward 홍보 채널 크리에이터를 모집합니다!" at bounding box center [733, 157] width 1041 height 18
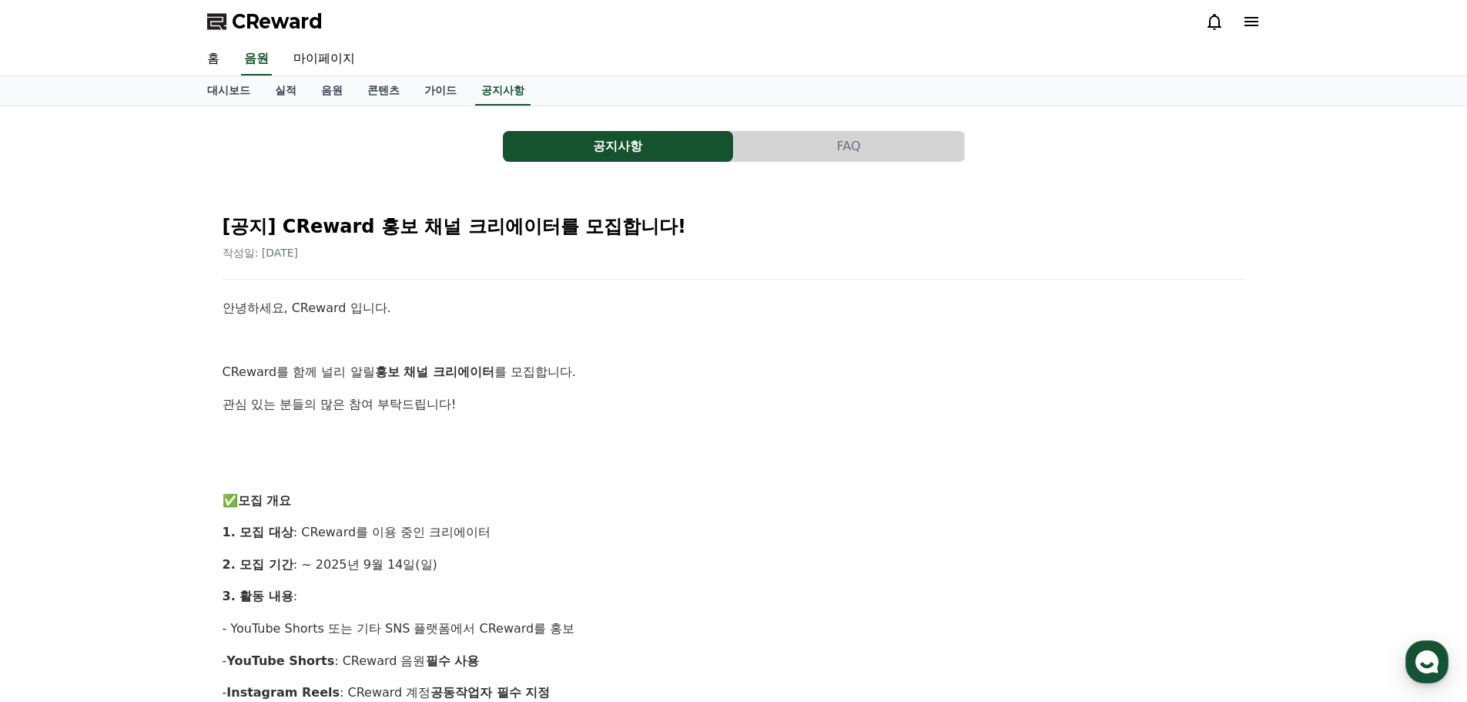
click at [287, 20] on span "CReward" at bounding box center [277, 21] width 91 height 25
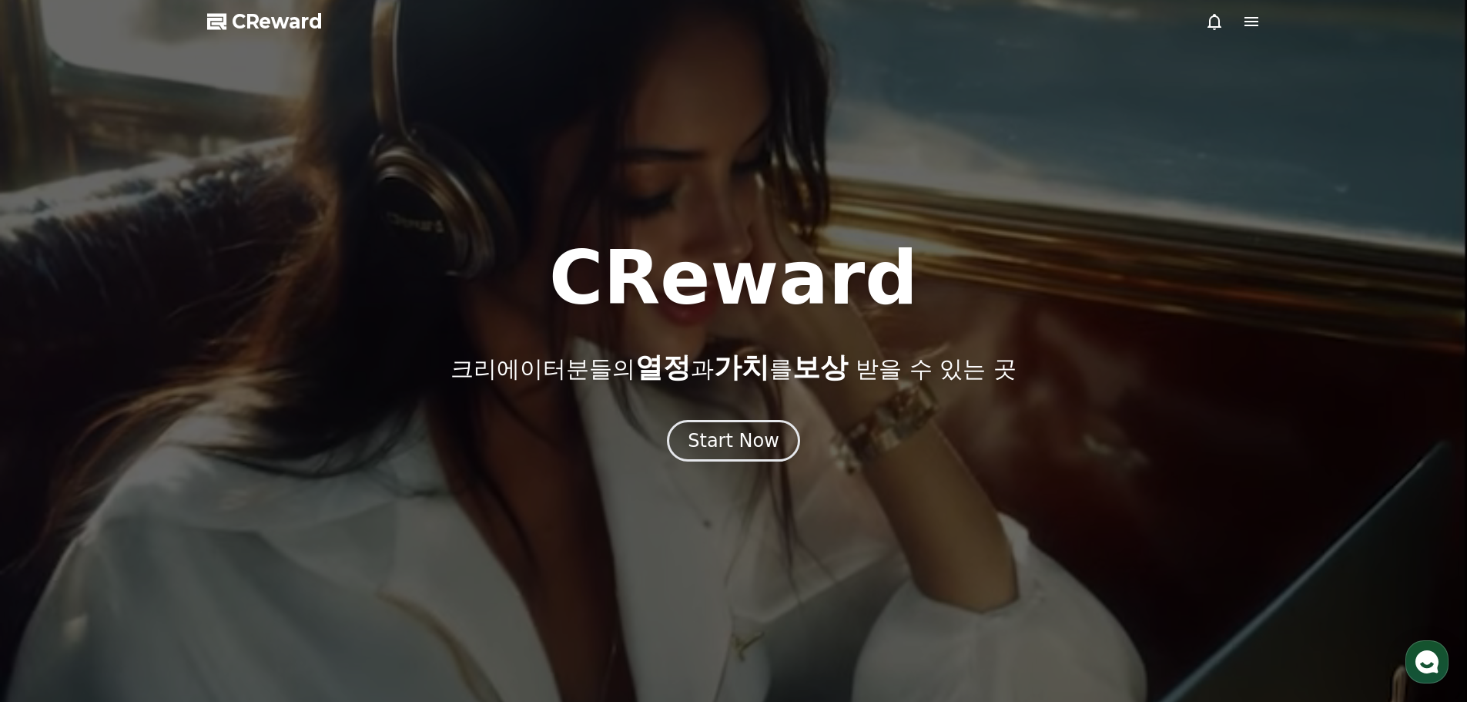
click at [1251, 23] on icon at bounding box center [1252, 21] width 18 height 18
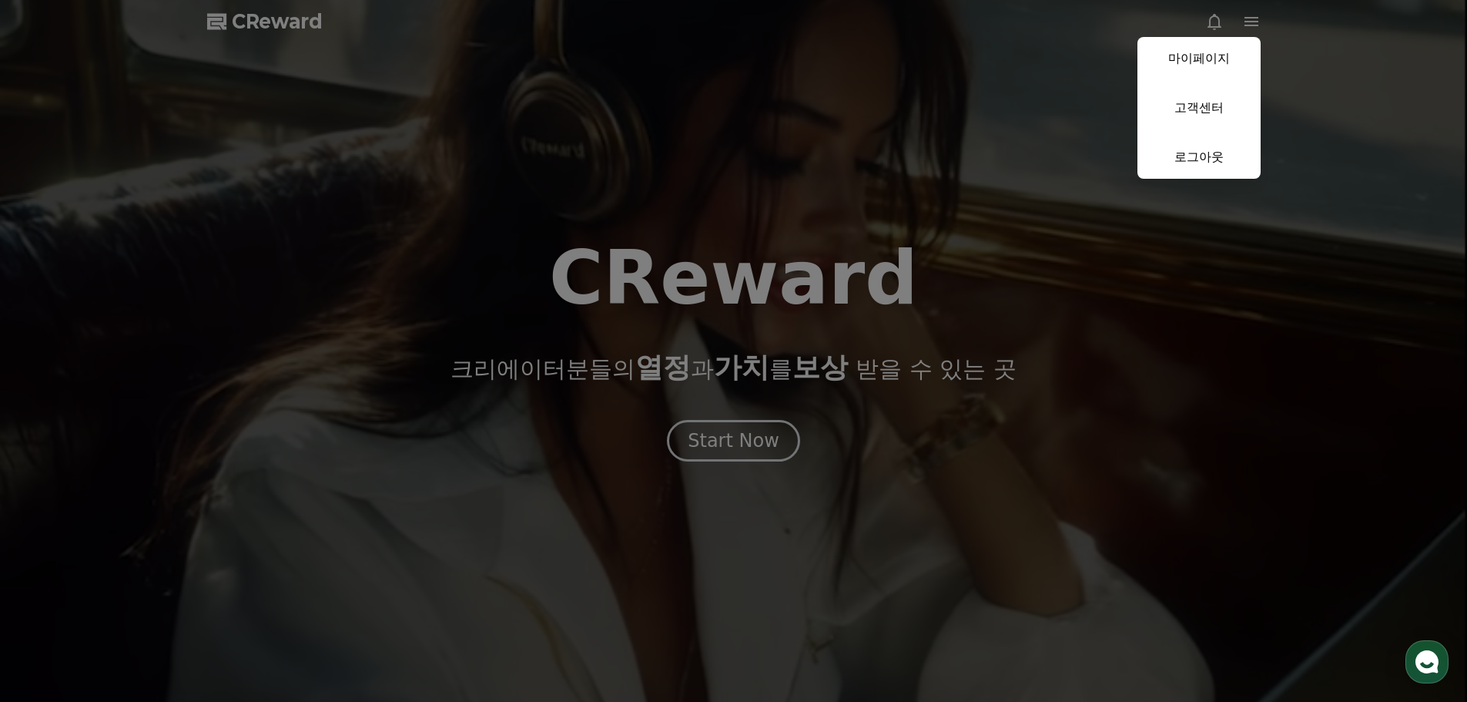
drag, startPoint x: 1327, startPoint y: 163, endPoint x: 1241, endPoint y: 215, distance: 100.9
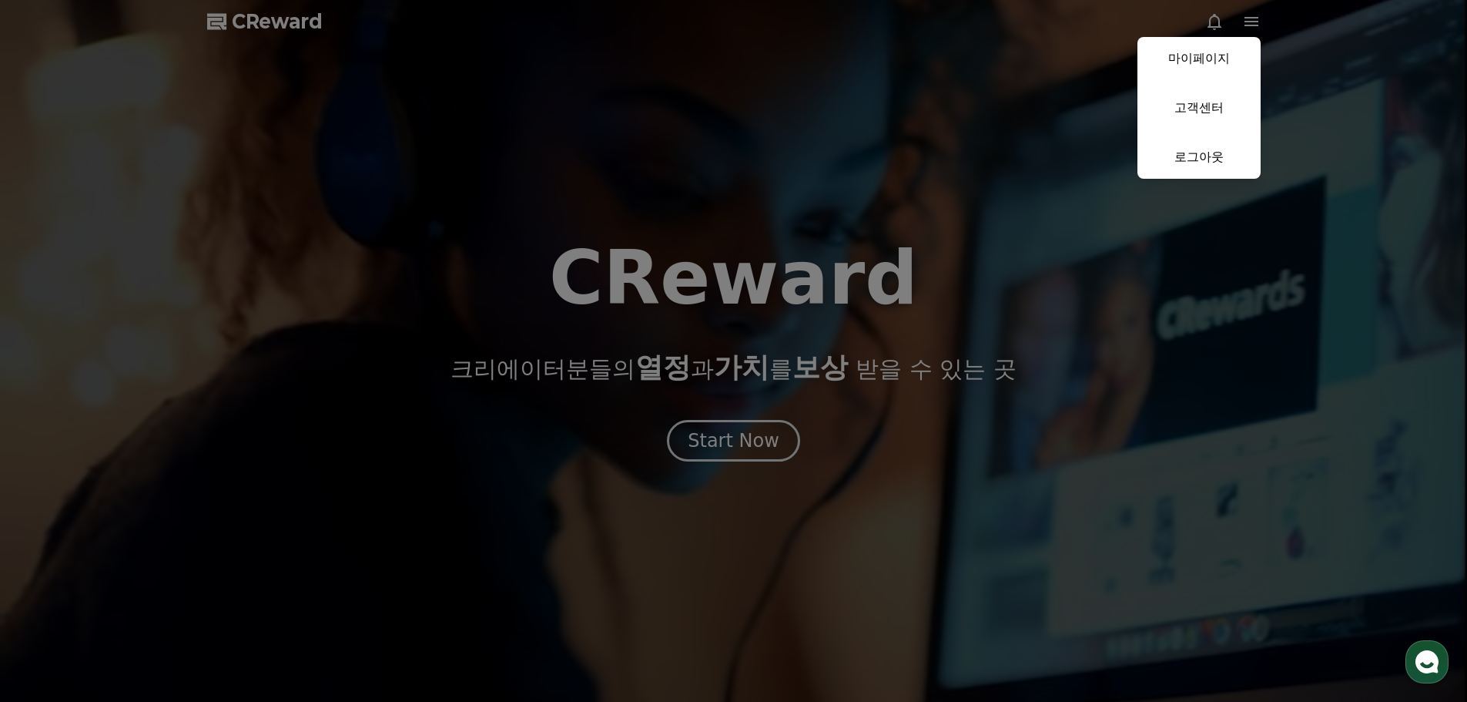
click at [1326, 163] on button "close" at bounding box center [733, 351] width 1467 height 702
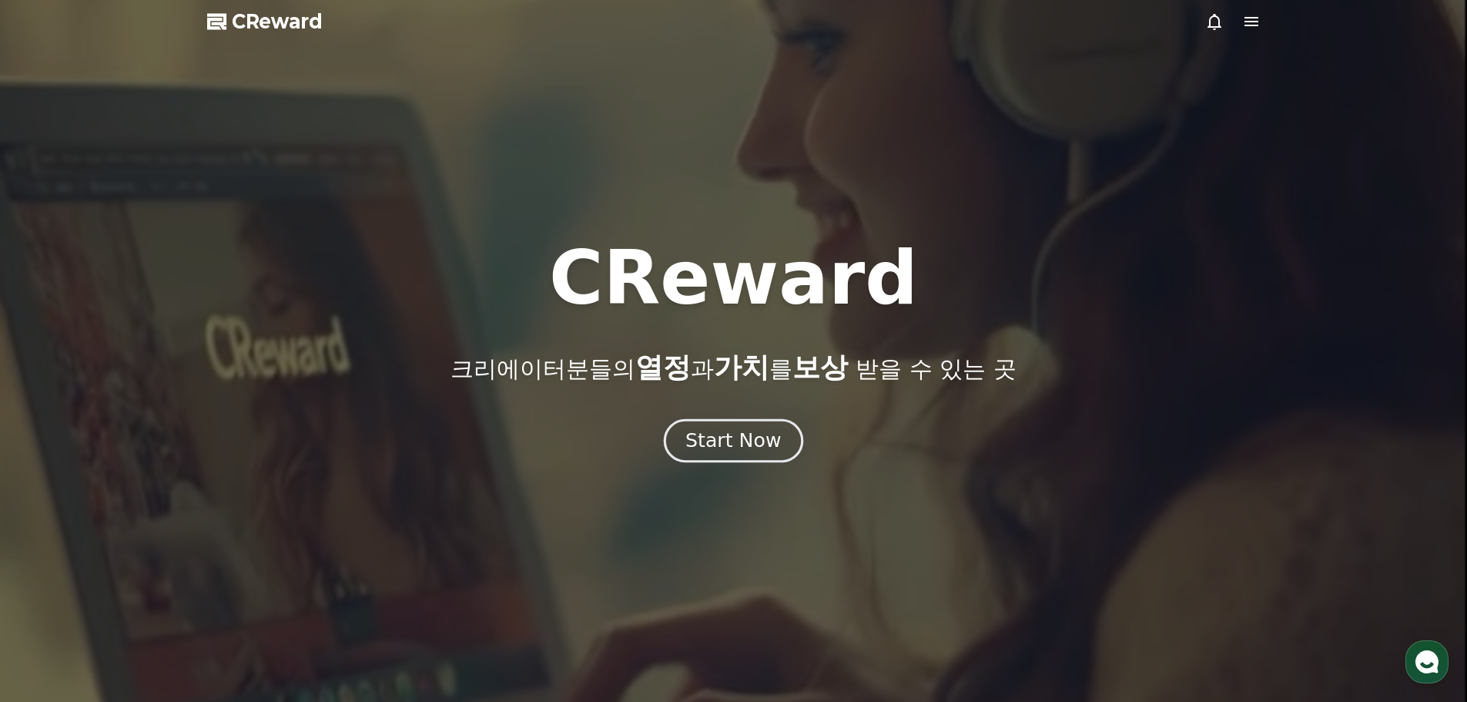
click at [746, 439] on div "Start Now" at bounding box center [734, 441] width 96 height 26
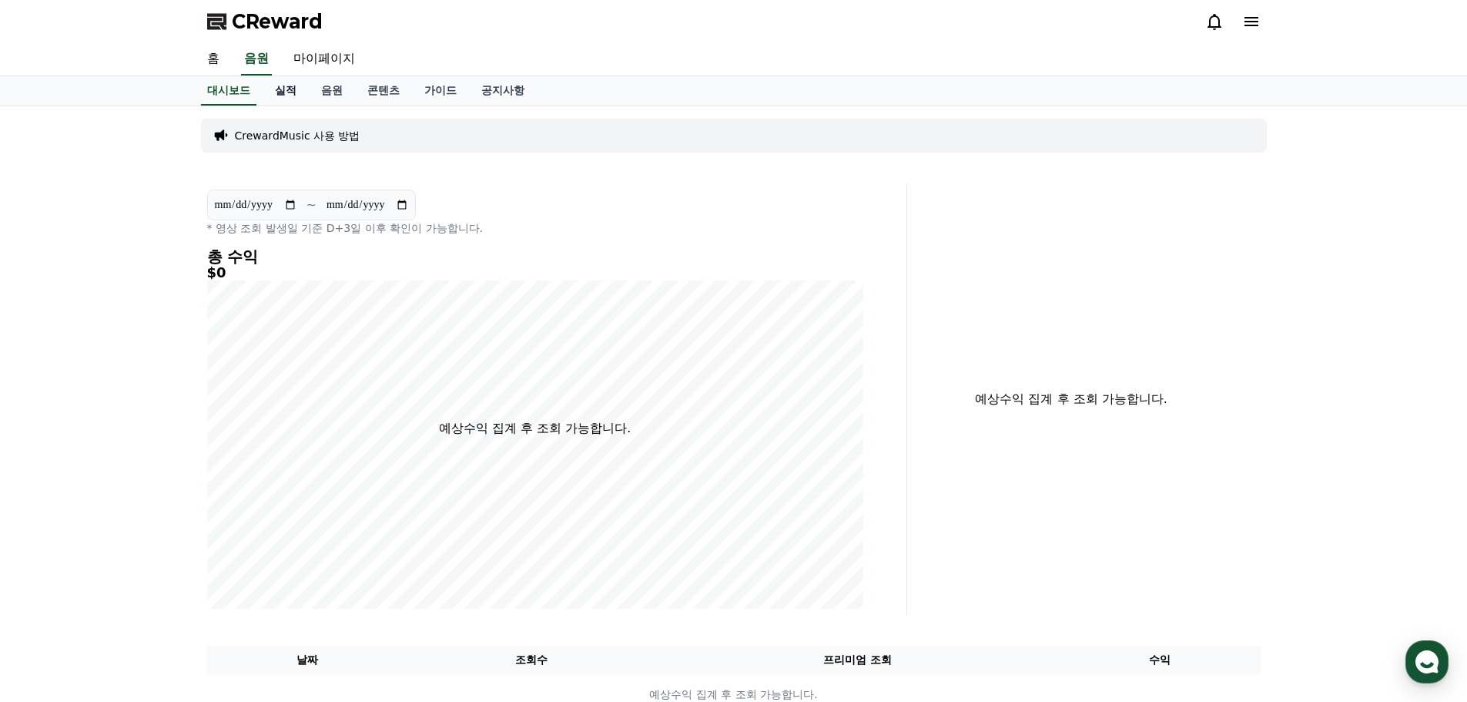
click at [287, 91] on link "실적" at bounding box center [286, 90] width 46 height 29
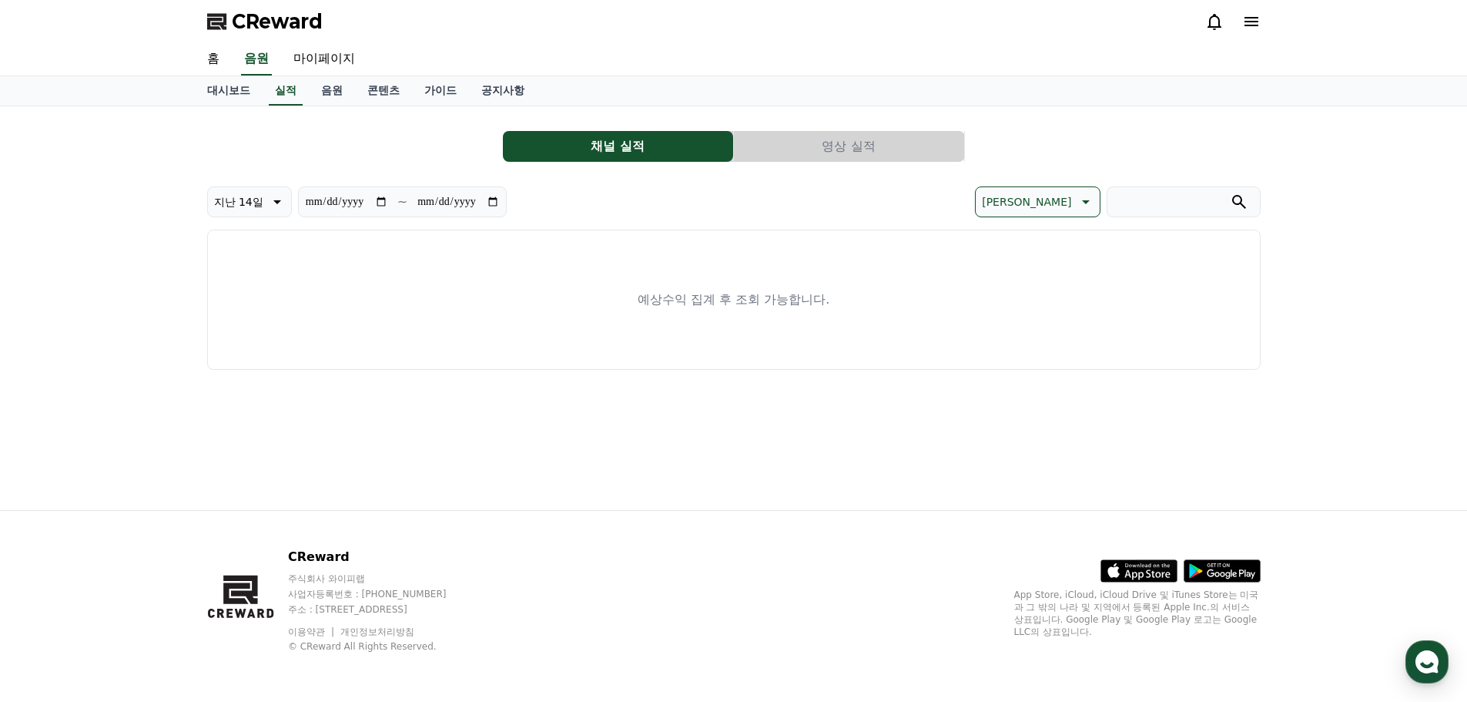
click at [728, 299] on p "예상수익 집계 후 조회 가능합니다." at bounding box center [734, 299] width 192 height 18
click at [343, 85] on link "음원" at bounding box center [332, 90] width 46 height 29
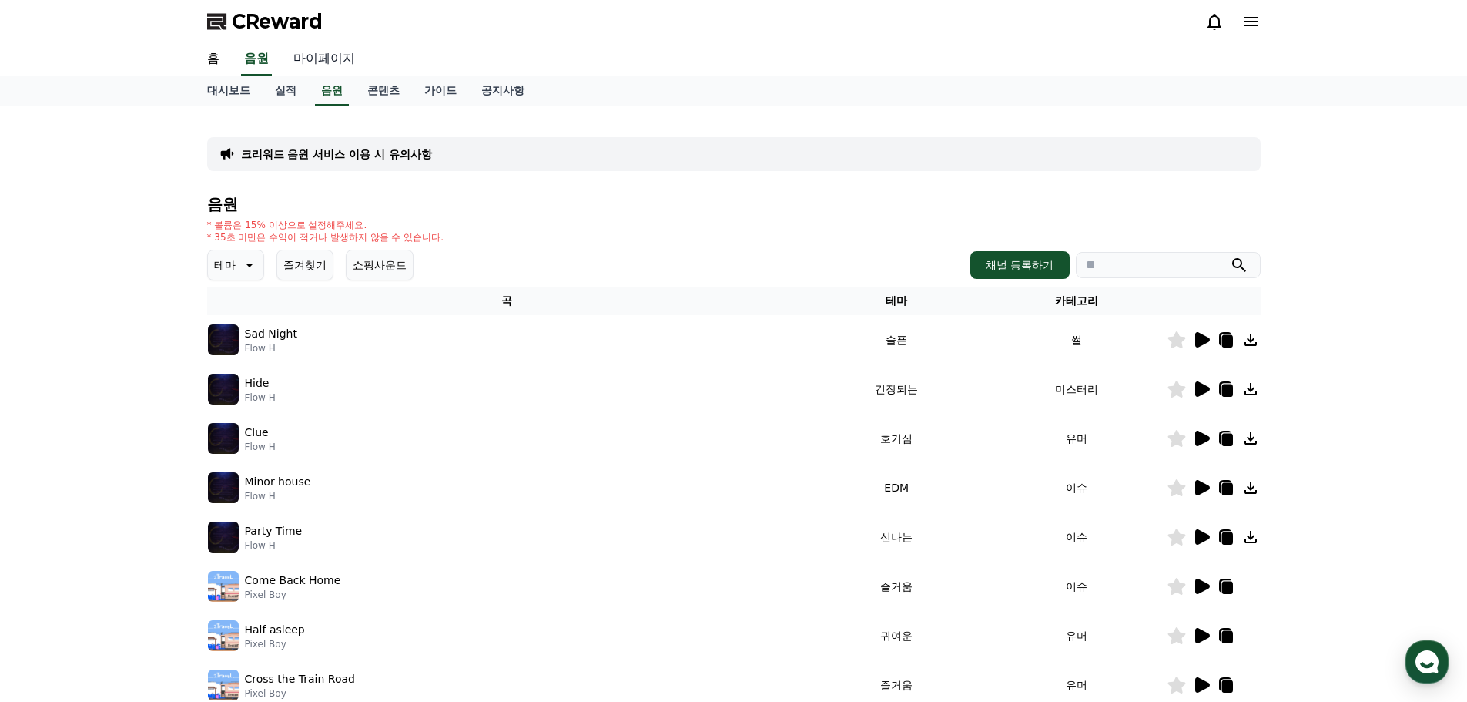
click at [334, 55] on link "마이페이지" at bounding box center [324, 59] width 86 height 32
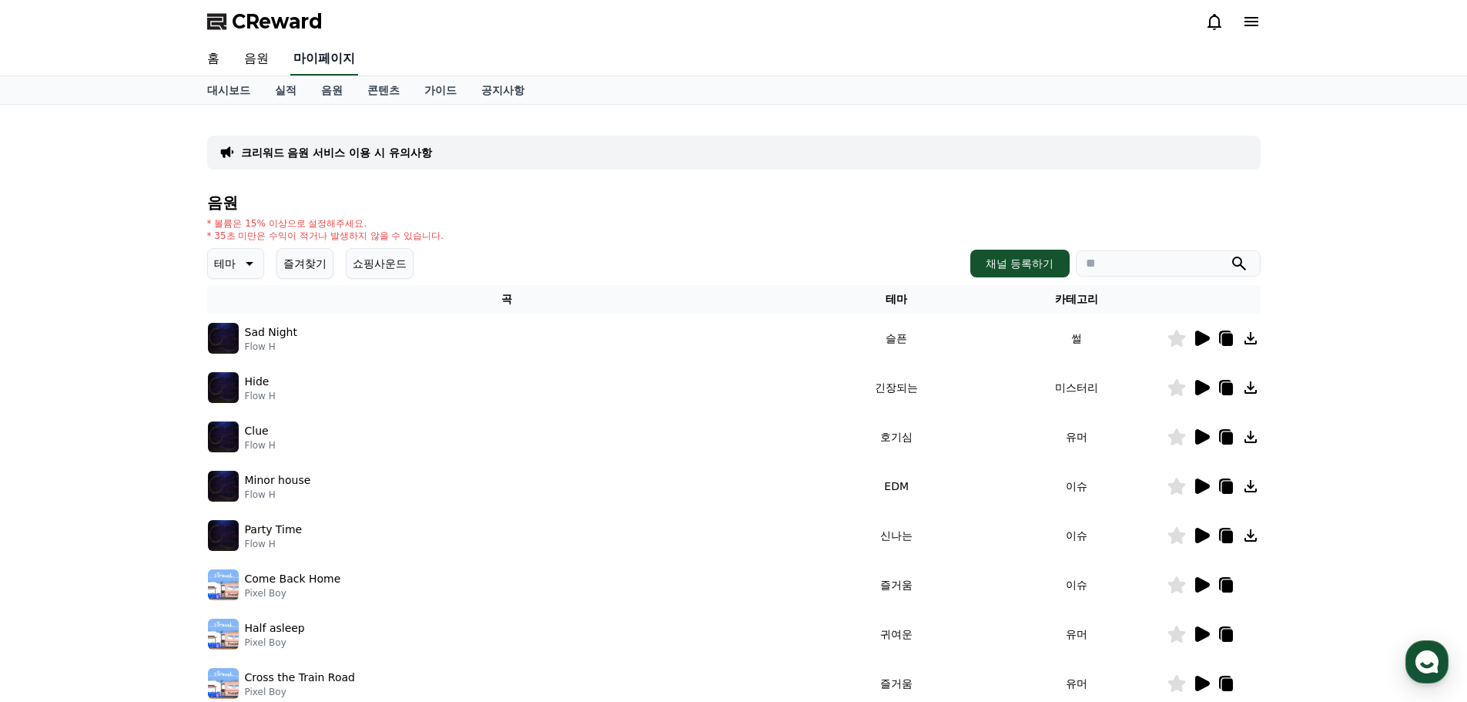
select select "**********"
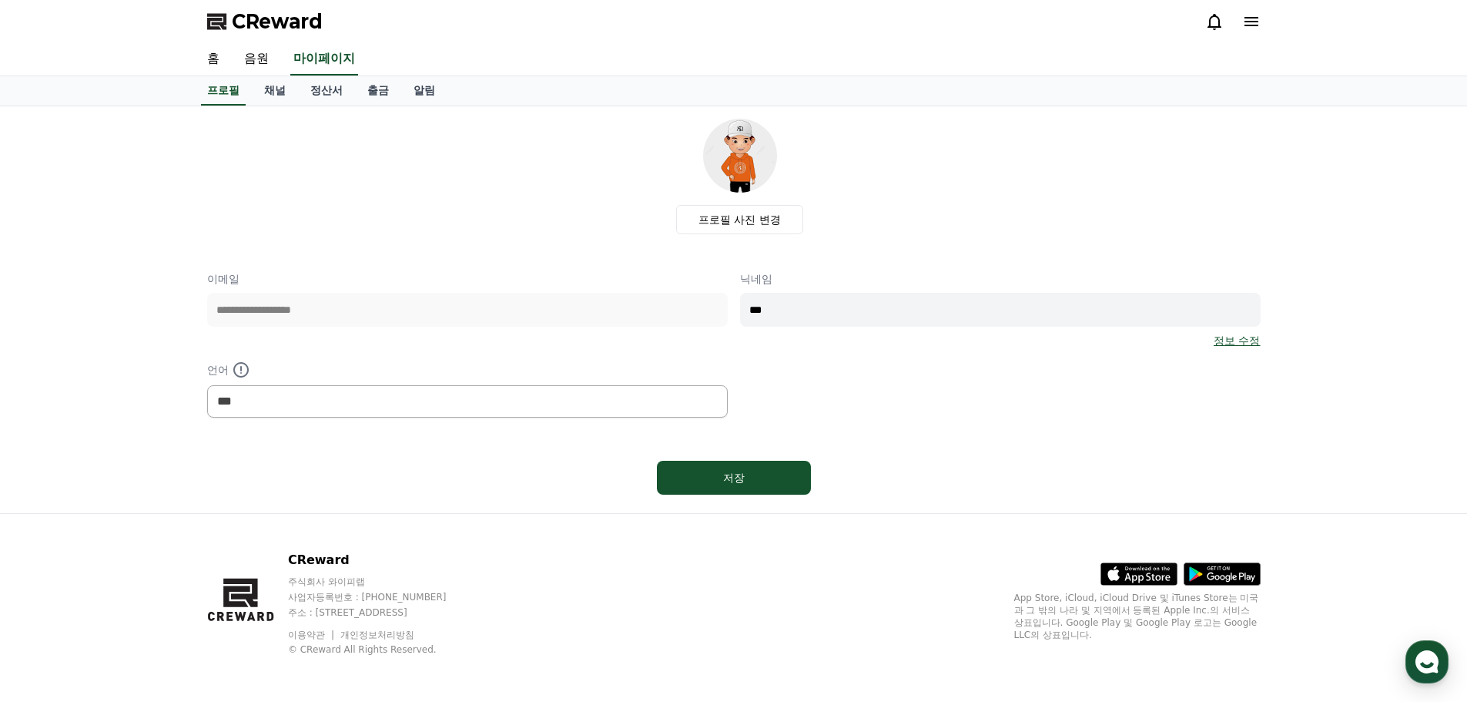
click at [686, 313] on div "**********" at bounding box center [734, 344] width 1054 height 146
type input "****"
click at [1247, 342] on link "정보 수정" at bounding box center [1237, 340] width 46 height 15
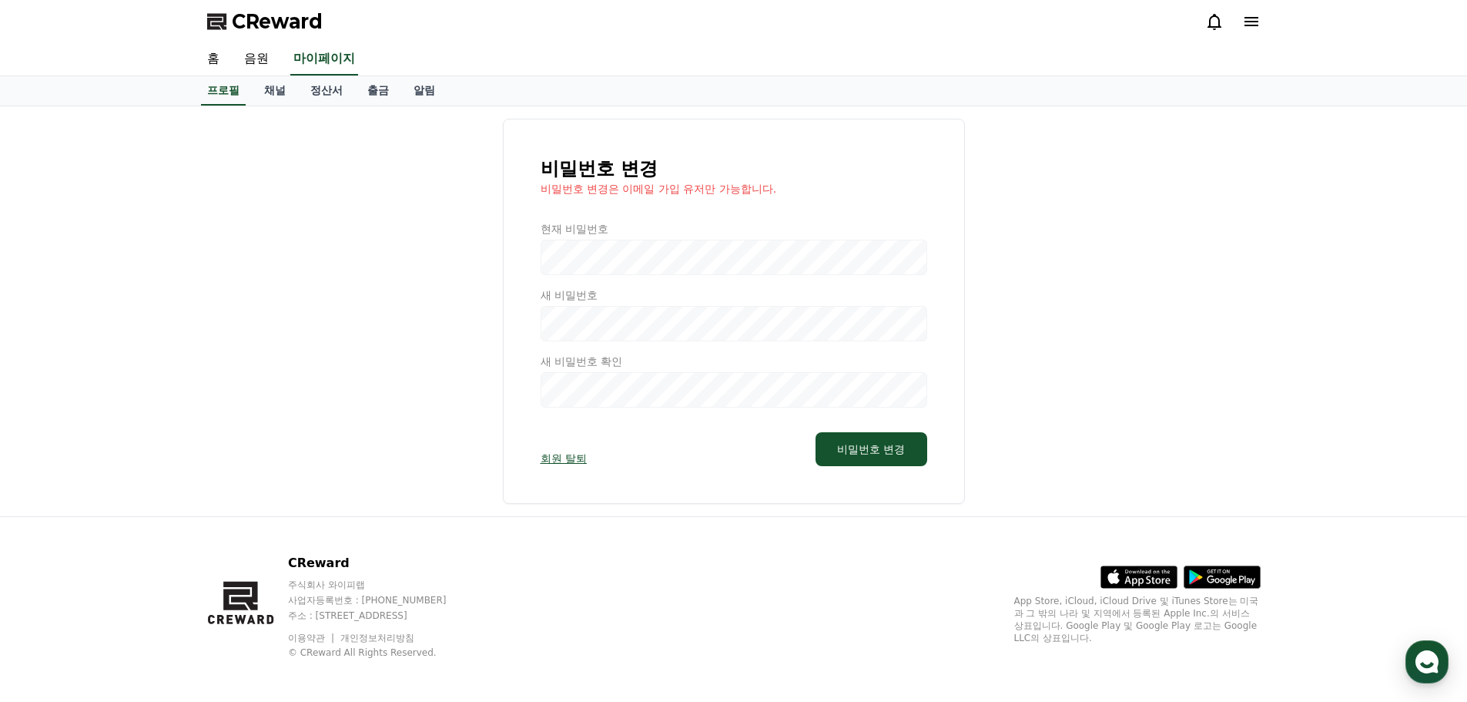
click at [316, 292] on div "비밀번호 변경 비밀번호 변경은 이메일 가입 유저만 가능합니다. 현재 비밀번호 새 비밀번호 새 비밀번호 확인 회원 탈퇴 비밀번호 변경" at bounding box center [734, 311] width 1054 height 385
click at [338, 62] on link "마이페이지" at bounding box center [324, 59] width 68 height 32
select select "**********"
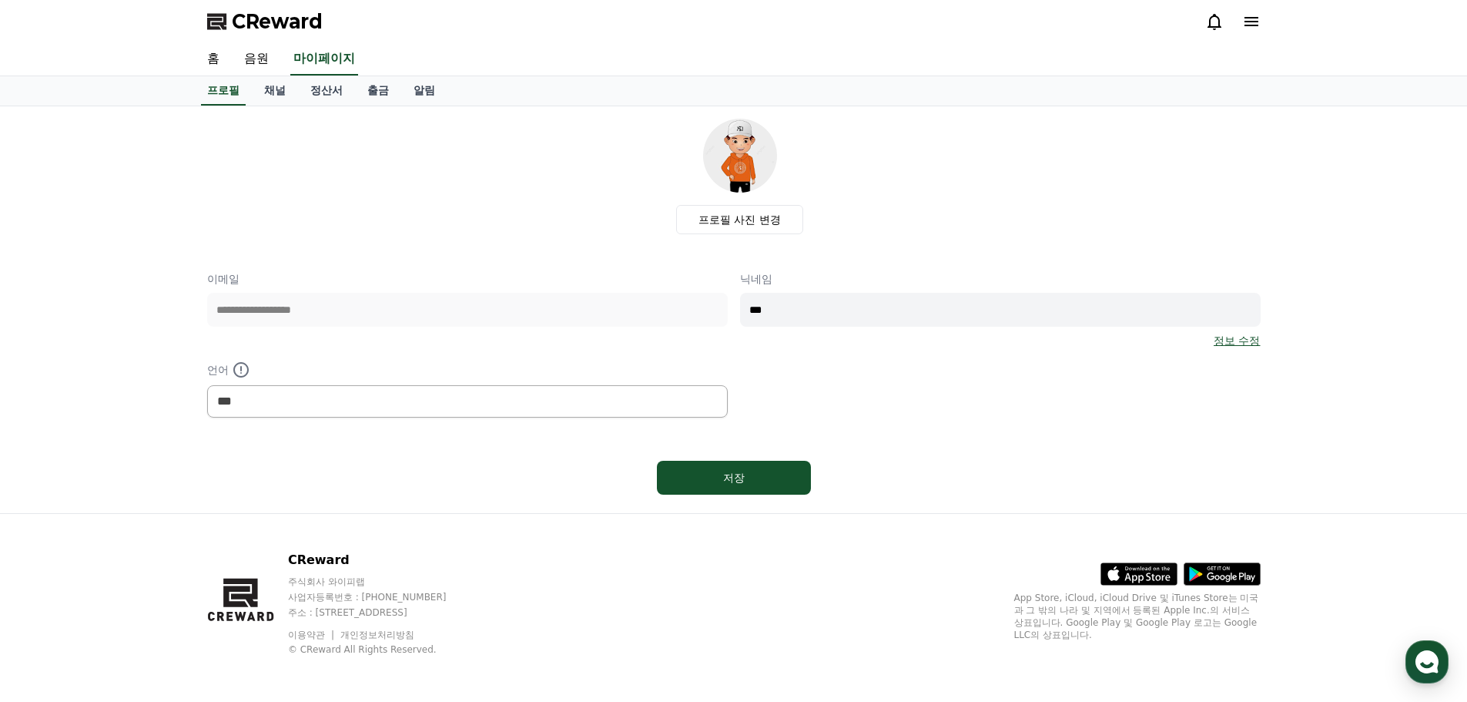
click at [808, 312] on input "***" at bounding box center [1000, 310] width 521 height 34
click at [659, 324] on div "**********" at bounding box center [734, 344] width 1054 height 146
type input "****"
click at [716, 486] on button "저장" at bounding box center [734, 478] width 154 height 34
select select "**********"
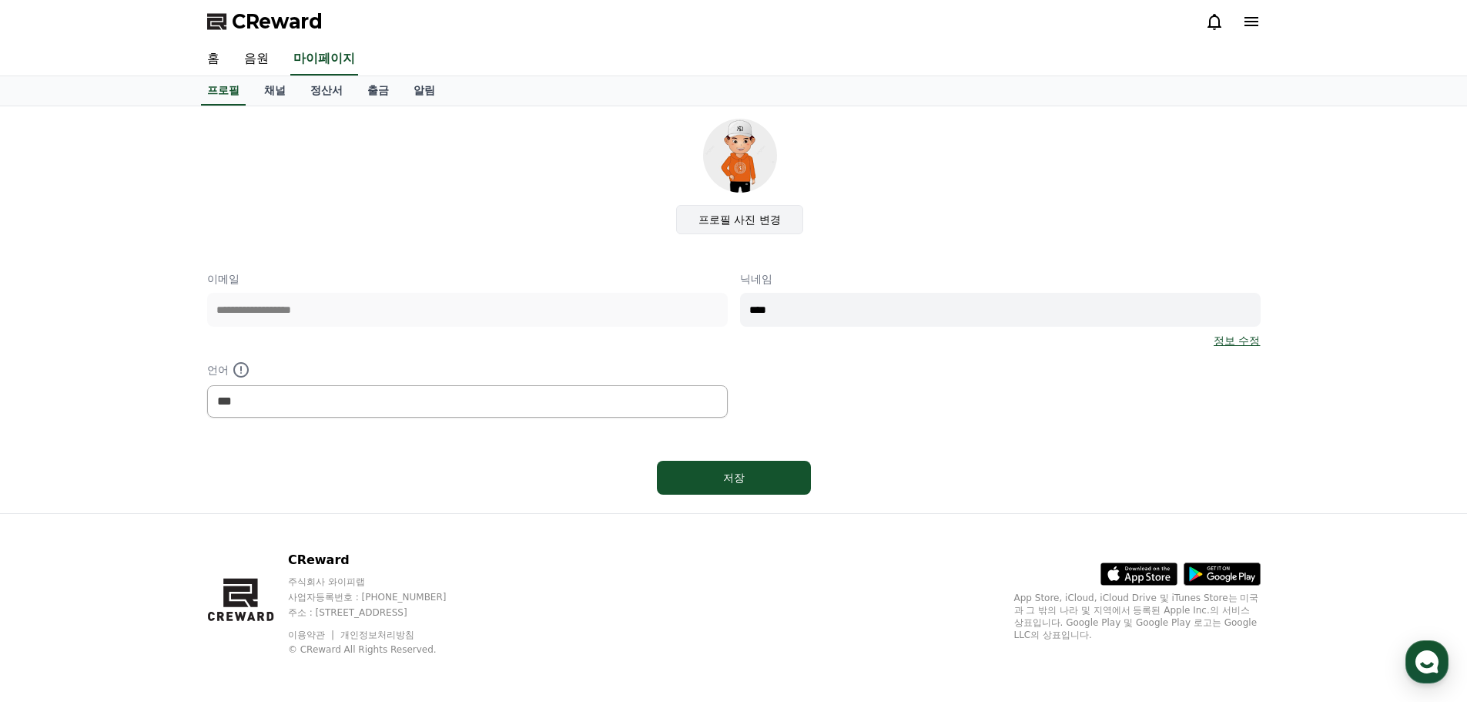
click at [752, 221] on label "프로필 사진 변경" at bounding box center [739, 219] width 127 height 29
click at [0, 0] on input "프로필 사진 변경" at bounding box center [0, 0] width 0 height 0
click at [732, 476] on div "저장" at bounding box center [734, 477] width 92 height 15
select select "**********"
click at [274, 91] on link "채널" at bounding box center [275, 90] width 46 height 29
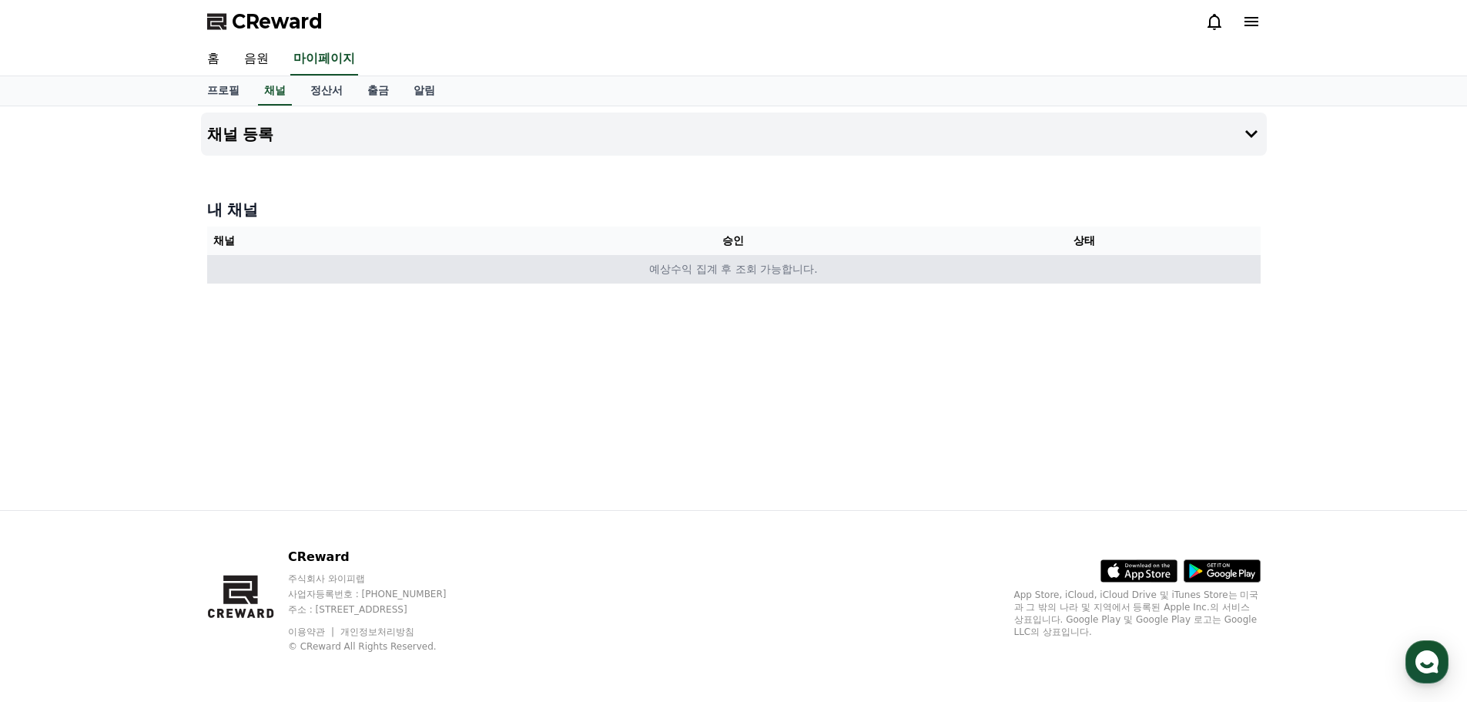
click at [746, 275] on td "예상수익 집계 후 조회 가능합니다." at bounding box center [734, 269] width 1054 height 29
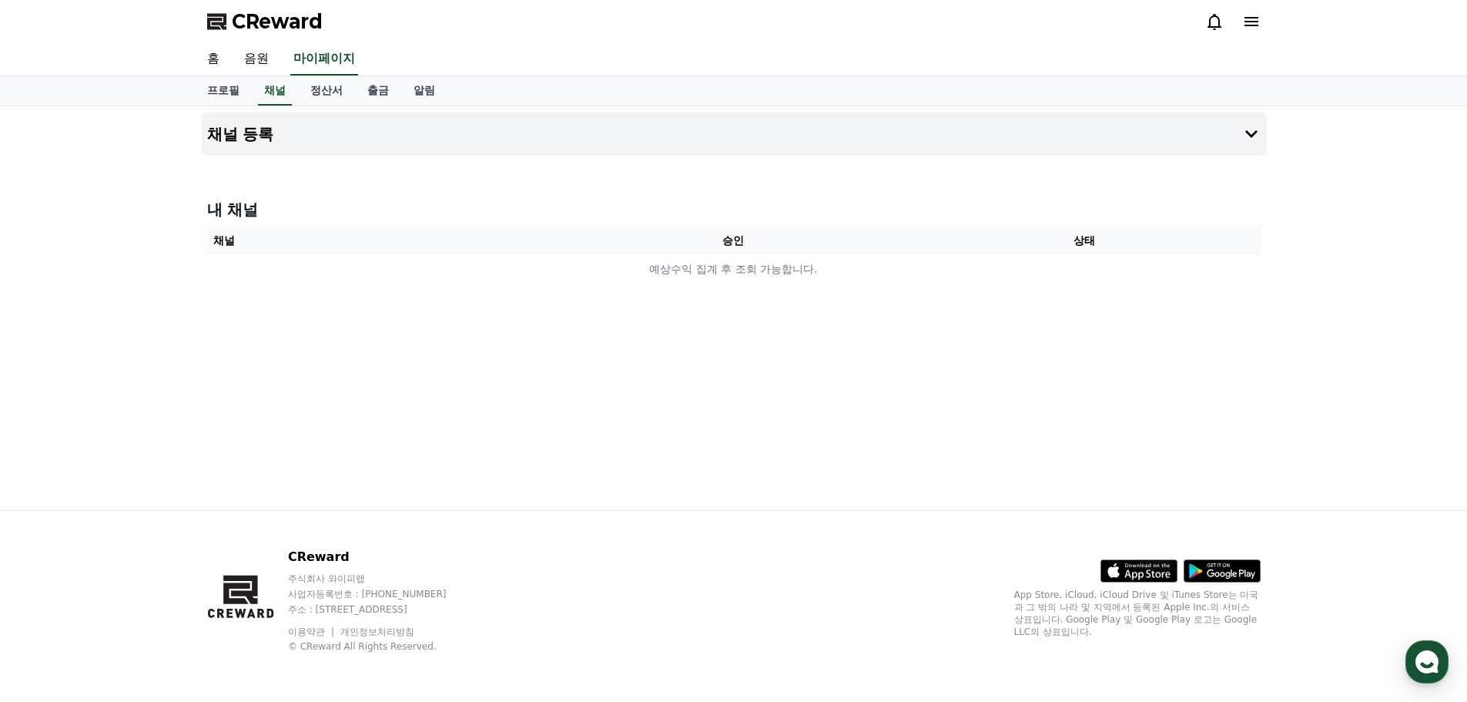
click at [1077, 240] on th "상태" at bounding box center [1084, 240] width 351 height 29
click at [771, 232] on th "승인" at bounding box center [733, 240] width 351 height 29
click at [508, 367] on div "채널 등록 내 채널 채널 승인 상태 예상수익 집계 후 조회 가능합니다." at bounding box center [734, 308] width 1078 height 404
drag, startPoint x: 349, startPoint y: 19, endPoint x: 234, endPoint y: 19, distance: 114.8
click at [234, 19] on div "CReward" at bounding box center [734, 21] width 1078 height 43
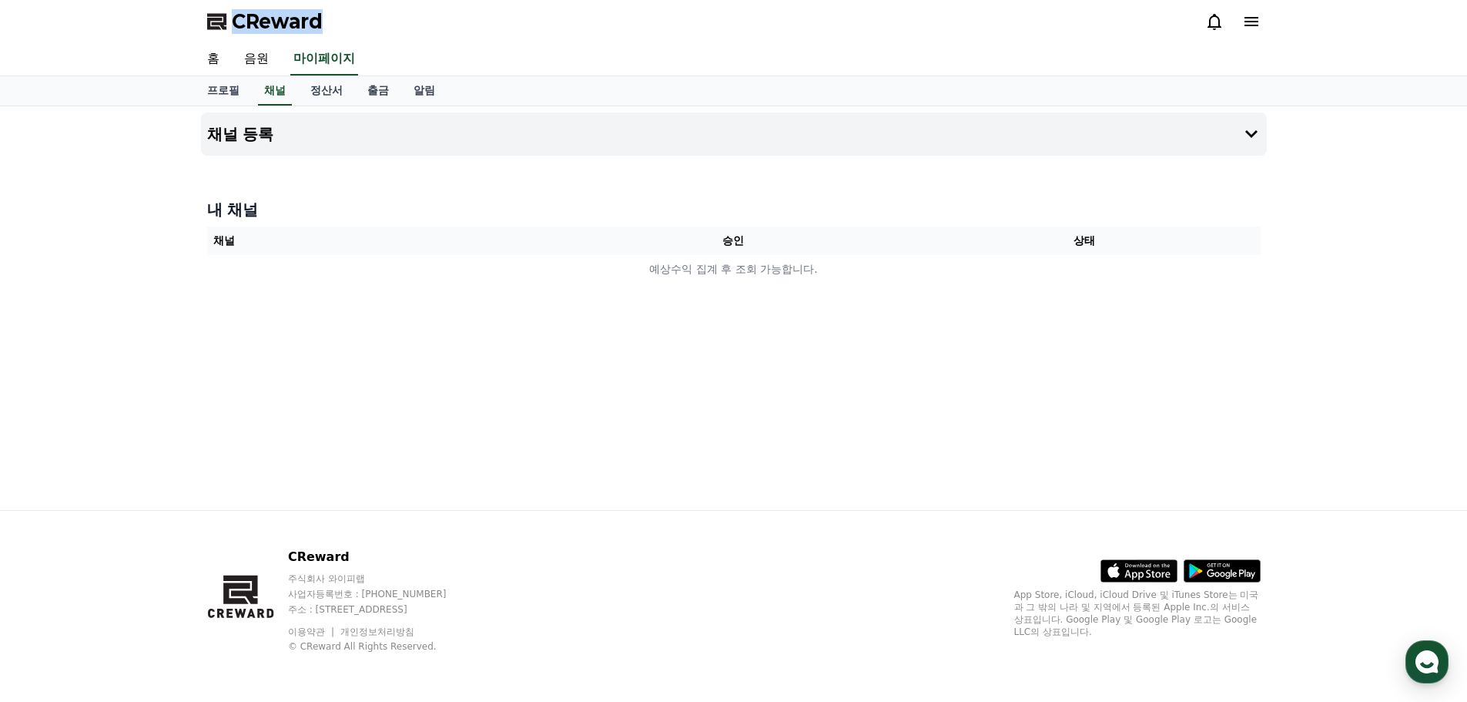
copy span "CReward"
